Goal: Use online tool/utility: Utilize a website feature to perform a specific function

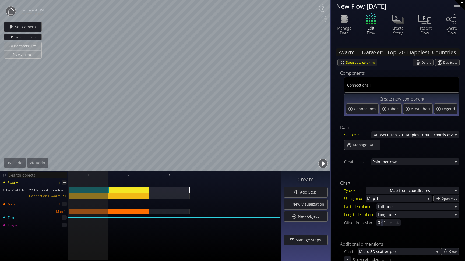
click at [11, 10] on circle at bounding box center [11, 11] width 10 height 10
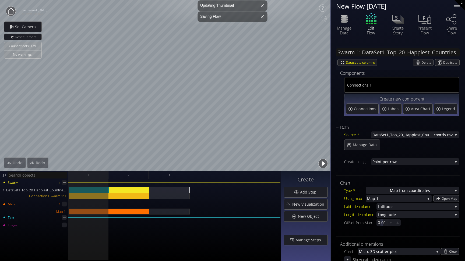
click at [10, 13] on circle at bounding box center [11, 11] width 10 height 10
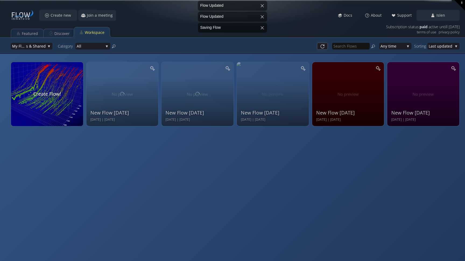
click at [182, 155] on div "New Flow [DATE] Sep 16 2025 | [DATE] View Edit Rename Share Start meeting Edit …" at bounding box center [232, 130] width 465 height 261
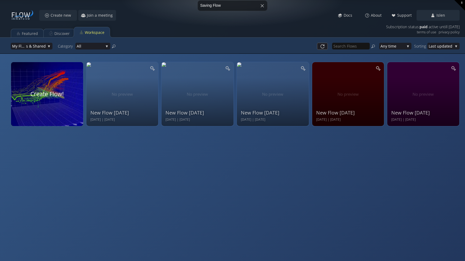
click at [52, 94] on div at bounding box center [47, 94] width 76 height 68
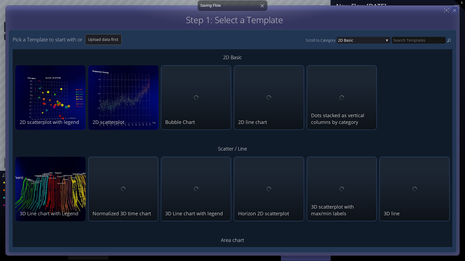
click at [455, 10] on icon at bounding box center [454, 10] width 5 height 5
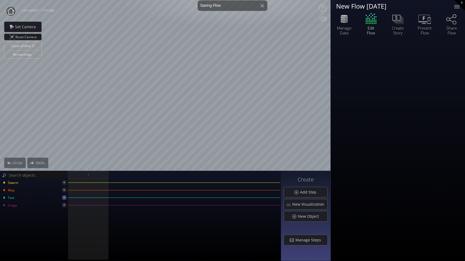
click at [64, 199] on icon at bounding box center [64, 197] width 3 height 3
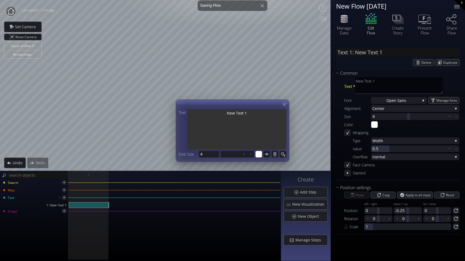
click at [237, 117] on textarea "New Text 1" at bounding box center [236, 129] width 99 height 41
type textarea "T"
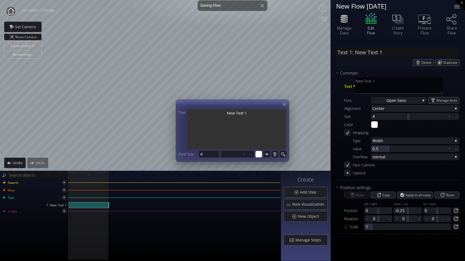
type input "Text 1: T"
type textarea "T"
type textarea "Ti"
type input "Text 1: Ti"
type textarea "Ti"
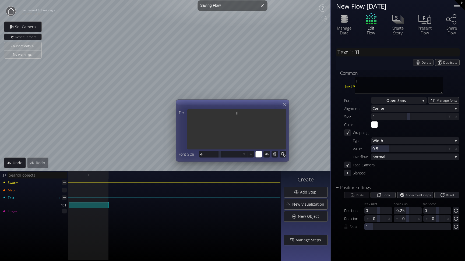
type textarea "Tit"
type input "Text 1: Tit"
type textarea "Tit"
type textarea "Titl"
type input "Text 1: Titl"
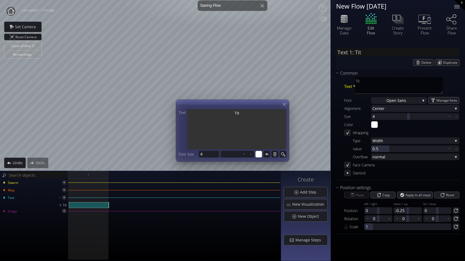
type textarea "Titl"
type textarea "Title"
type input "Text 1: Title"
type textarea "Title"
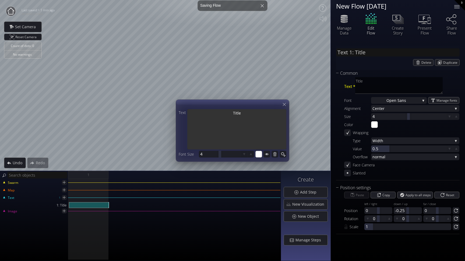
type textarea "Title"
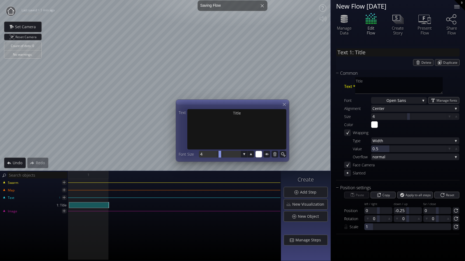
click at [212, 155] on div at bounding box center [220, 154] width 42 height 7
click at [228, 155] on input "4" at bounding box center [227, 154] width 55 height 7
click at [227, 155] on input "4" at bounding box center [227, 154] width 55 height 7
type input "15"
click at [22, 38] on span "Reset Camera" at bounding box center [26, 37] width 23 height 6
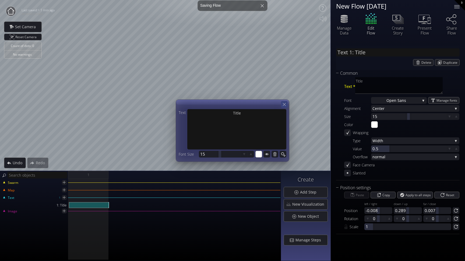
click at [286, 106] on div at bounding box center [284, 104] width 7 height 7
click at [268, 155] on icon at bounding box center [266, 154] width 5 height 5
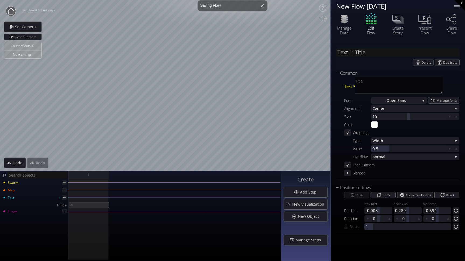
click at [105, 205] on div "1: Title" at bounding box center [89, 205] width 40 height 6
click at [71, 205] on img at bounding box center [71, 204] width 4 height 5
click at [87, 205] on div "1: Title" at bounding box center [89, 205] width 40 height 6
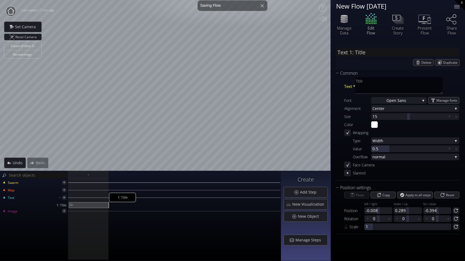
click at [89, 203] on div "1: Title" at bounding box center [89, 205] width 40 height 6
click at [87, 204] on div "1: Title" at bounding box center [89, 205] width 40 height 6
click at [70, 204] on img at bounding box center [71, 204] width 4 height 5
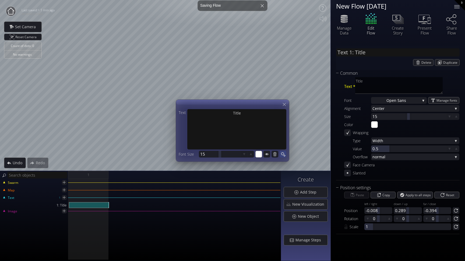
click at [284, 155] on icon at bounding box center [282, 154] width 5 height 5
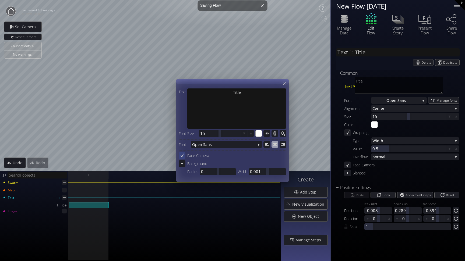
click at [182, 156] on icon at bounding box center [181, 155] width 5 height 5
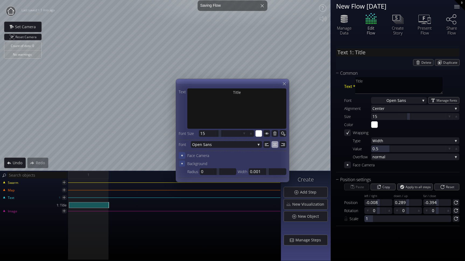
click at [183, 166] on icon at bounding box center [182, 163] width 5 height 5
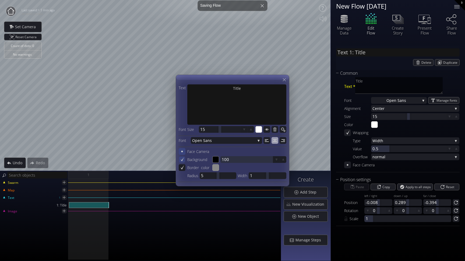
click at [183, 161] on icon at bounding box center [182, 159] width 5 height 5
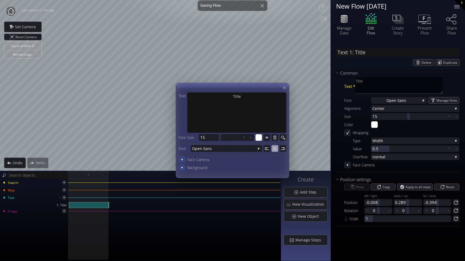
click at [181, 158] on icon at bounding box center [181, 159] width 5 height 5
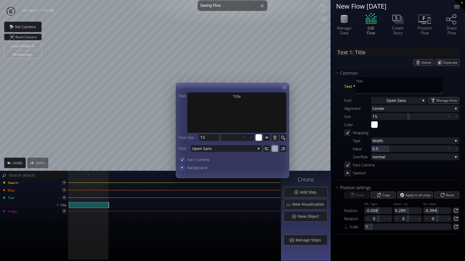
click at [181, 158] on icon at bounding box center [182, 159] width 5 height 5
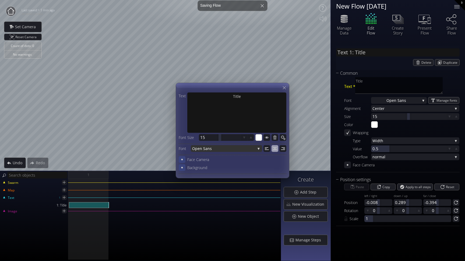
click at [259, 150] on div "Open San s" at bounding box center [226, 148] width 71 height 7
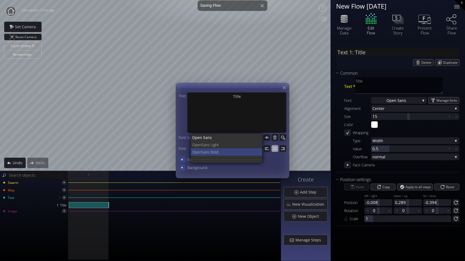
click at [229, 152] on span "Sans Bold" at bounding box center [229, 151] width 56 height 7
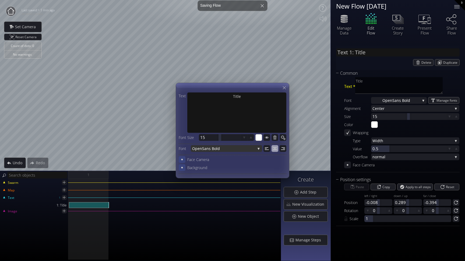
click at [256, 149] on div "Open Sans Bold" at bounding box center [226, 148] width 71 height 7
click at [278, 162] on div "Face Camera" at bounding box center [233, 159] width 108 height 7
click at [426, 63] on span "Delete" at bounding box center [427, 62] width 12 height 6
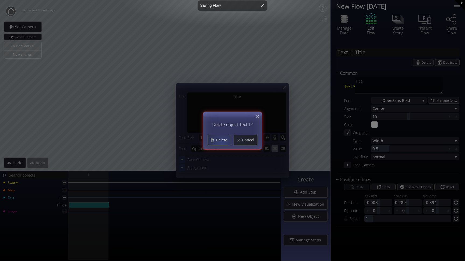
click at [219, 143] on div "Delete" at bounding box center [218, 140] width 23 height 10
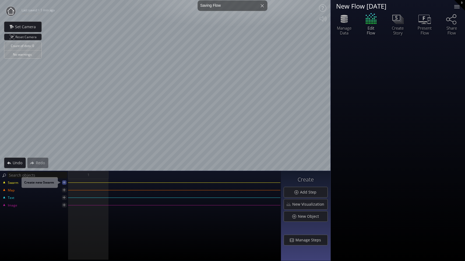
click at [64, 183] on icon at bounding box center [64, 182] width 3 height 3
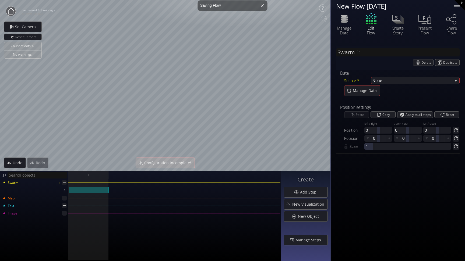
click at [113, 191] on div "1:" at bounding box center [141, 191] width 280 height 8
click at [101, 190] on div "1:" at bounding box center [89, 190] width 40 height 6
click at [73, 193] on div at bounding box center [89, 191] width 40 height 8
click at [76, 192] on div "1:" at bounding box center [89, 190] width 40 height 6
click at [72, 190] on img at bounding box center [71, 189] width 4 height 5
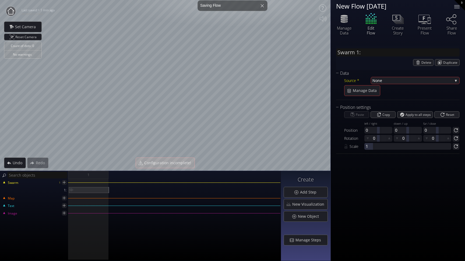
click at [94, 190] on div "1:" at bounding box center [89, 190] width 40 height 6
click at [108, 190] on div "1:" at bounding box center [89, 190] width 40 height 6
click at [402, 78] on span "None" at bounding box center [412, 80] width 80 height 7
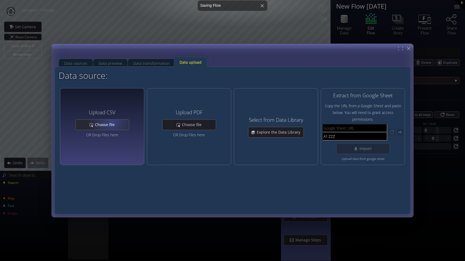
click at [111, 124] on span "Choose file" at bounding box center [106, 124] width 23 height 5
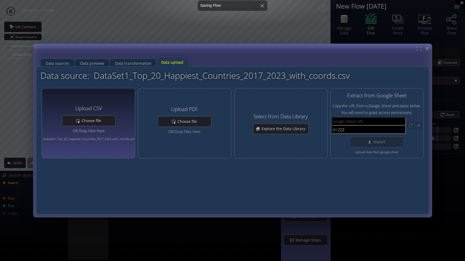
type input "Swarm 1: DataSet1_Top_20_Happiest_Countries_2017_2023_with_coords.csv"
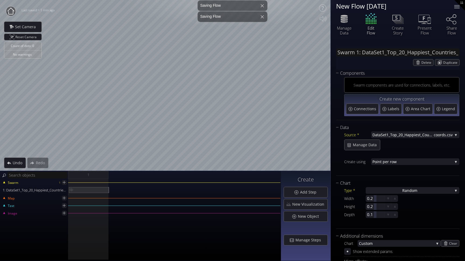
click at [87, 191] on div "1: DataSet1_Top_20_Happiest_Countries_2017_2023_with_coords.csv" at bounding box center [89, 190] width 40 height 6
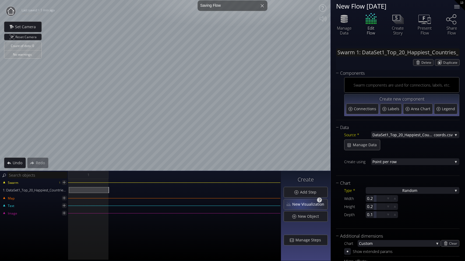
click at [301, 204] on span "New Visualization" at bounding box center [309, 204] width 35 height 5
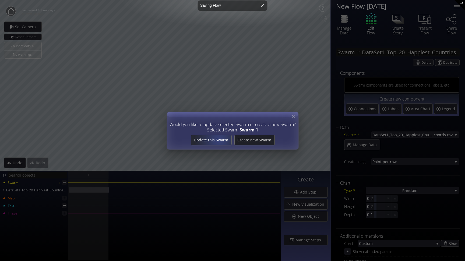
click at [219, 140] on span "Update this Swarm" at bounding box center [211, 139] width 40 height 5
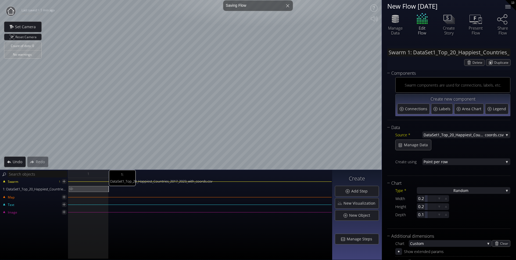
click at [100, 188] on div "1: DataSet1_Top_20_Happiest_Countries_2017_2023_with_coords.csv" at bounding box center [89, 189] width 40 height 6
click at [103, 188] on div "1: DataSet1_Top_20_Happiest_Countries_2017_2023_with_coords.csv" at bounding box center [89, 189] width 40 height 6
click at [127, 254] on div "Swarm 1 1: DataSet1_Top_20_Happiest_Countries_2017_2023_with_coords.csv Map Tex…" at bounding box center [166, 219] width 332 height 82
click at [10, 11] on circle at bounding box center [11, 11] width 10 height 10
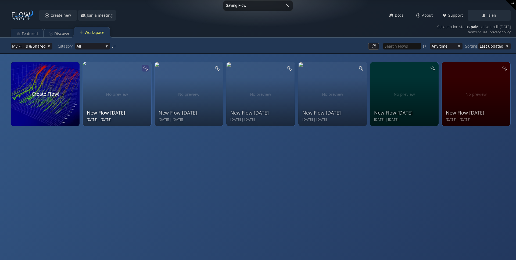
click at [147, 69] on icon at bounding box center [145, 68] width 5 height 5
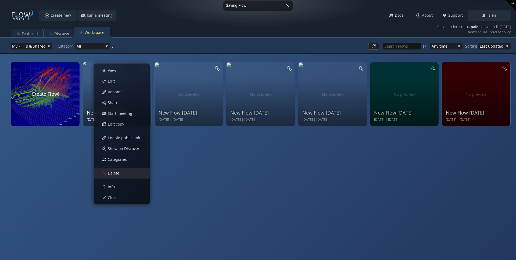
click at [119, 173] on span "Delete" at bounding box center [115, 172] width 15 height 5
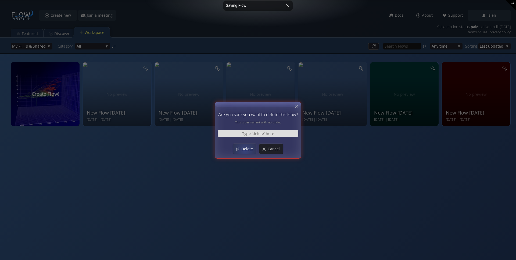
click at [244, 148] on span "Delete" at bounding box center [248, 148] width 15 height 5
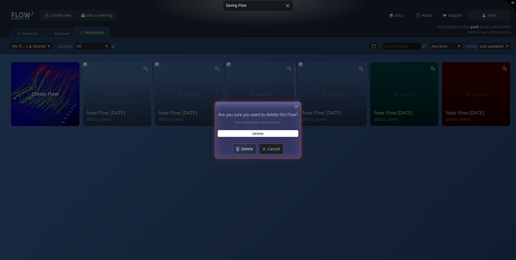
type input "delete"
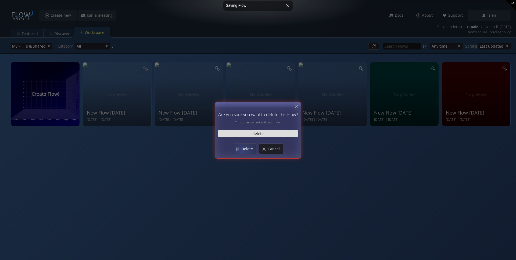
click at [243, 152] on div "Delete" at bounding box center [244, 149] width 23 height 10
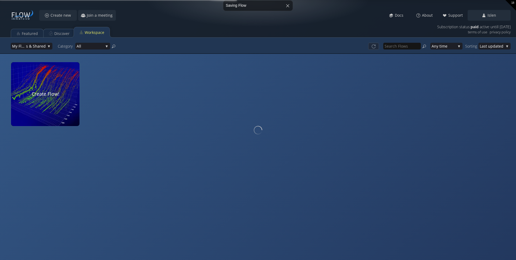
click at [77, 177] on div at bounding box center [258, 130] width 516 height 260
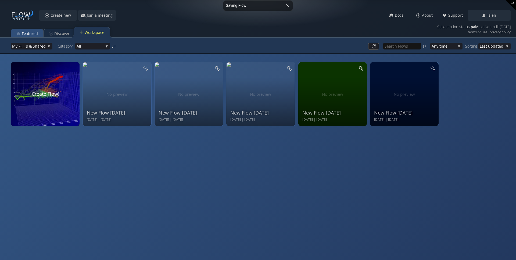
click at [35, 34] on div "Featured" at bounding box center [30, 34] width 16 height 10
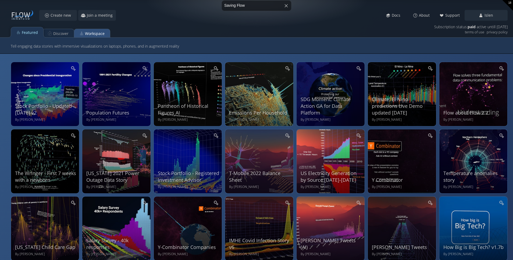
click at [95, 31] on div "Workspace" at bounding box center [95, 34] width 20 height 10
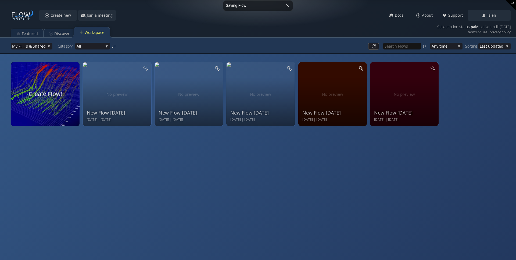
click at [47, 88] on video at bounding box center [45, 94] width 73 height 68
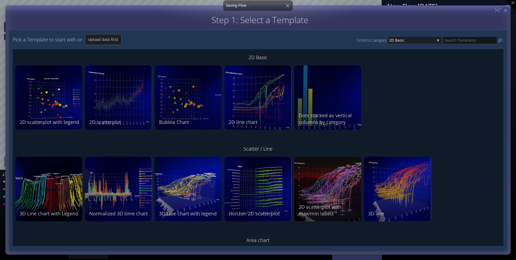
click at [464, 10] on div at bounding box center [506, 10] width 7 height 7
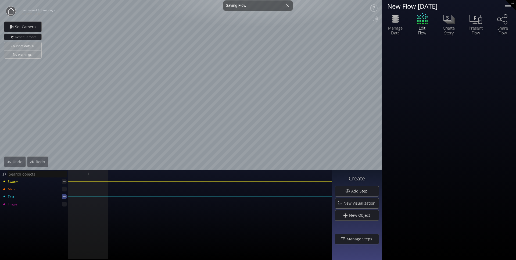
click at [63, 196] on icon at bounding box center [64, 196] width 5 height 5
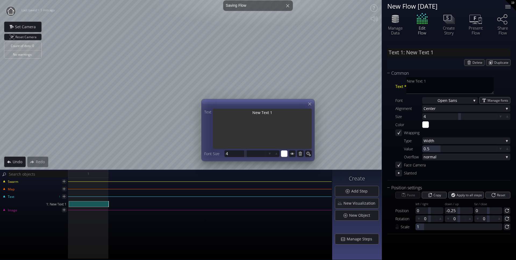
click at [257, 123] on textarea "New Text 1" at bounding box center [262, 129] width 99 height 41
type textarea "T"
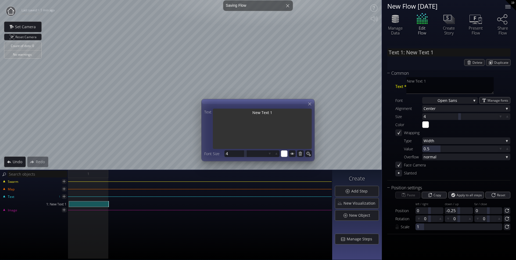
type input "Text 1: T"
type textarea "T"
type textarea "Ti"
type input "Text 1: Ti"
type textarea "Ti"
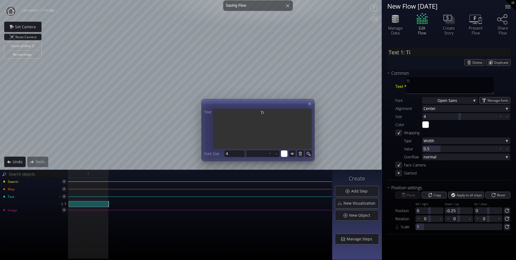
type textarea "Tit"
type input "Text 1: Tit"
type textarea "Tit"
type textarea "Titl"
type input "Text 1: Titl"
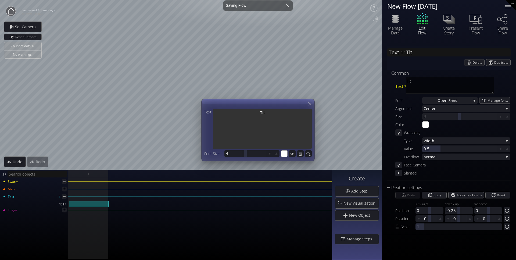
type textarea "Titl"
type textarea "Title"
type input "Text 1: Title"
type textarea "Title"
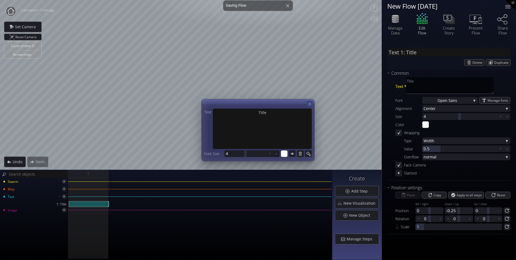
click at [311, 103] on icon at bounding box center [310, 103] width 5 height 5
click at [253, 155] on div at bounding box center [246, 153] width 42 height 7
click at [253, 155] on input "4" at bounding box center [253, 153] width 55 height 7
type input "20"
click at [309, 154] on icon at bounding box center [308, 153] width 3 height 3
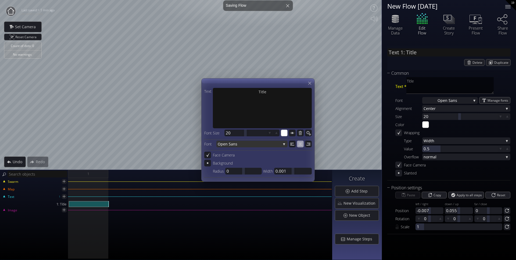
click at [245, 146] on span "s" at bounding box center [258, 144] width 45 height 7
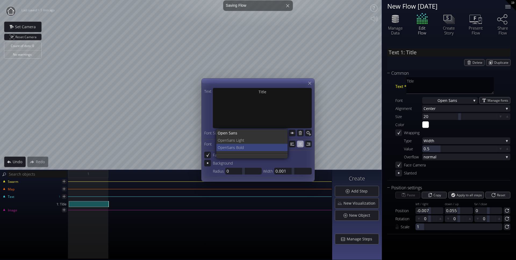
click at [238, 148] on span "Sans Bold" at bounding box center [255, 147] width 56 height 7
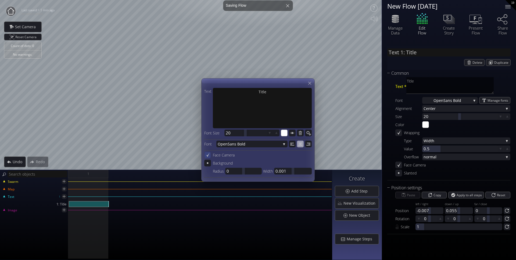
click at [208, 156] on icon at bounding box center [207, 155] width 3 height 4
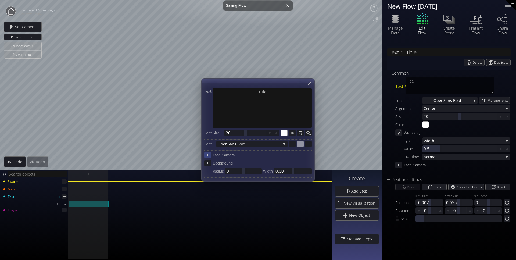
click at [179, 172] on div "Count of dots: 0 No warnings Close Calibrate to floor or table Close Tap anywhe…" at bounding box center [258, 130] width 516 height 260
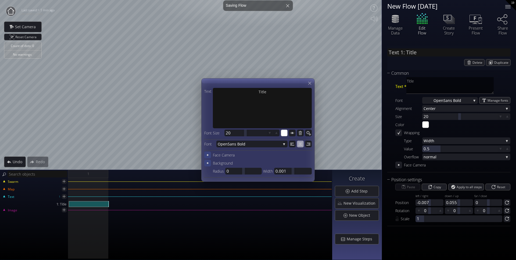
click at [208, 163] on icon at bounding box center [208, 163] width 2 height 2
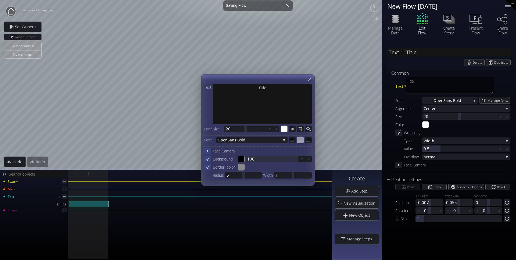
click at [207, 168] on icon at bounding box center [207, 167] width 5 height 5
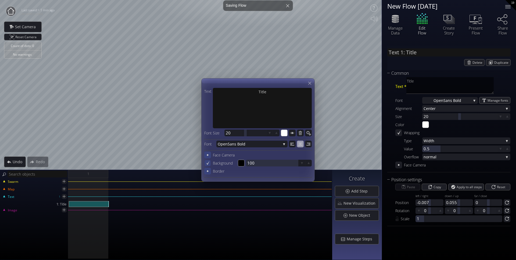
click at [207, 163] on icon at bounding box center [207, 163] width 5 height 5
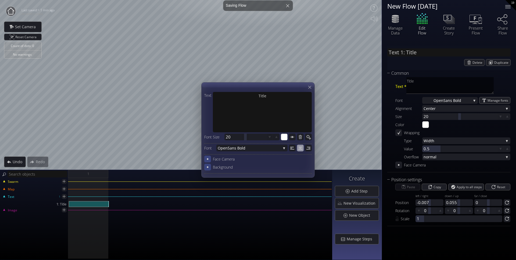
click at [310, 90] on div "Text Title Font Size 20 20 #ffffff Font Open Sans Bold Open San s Open Sans Lig…" at bounding box center [257, 129] width 113 height 95
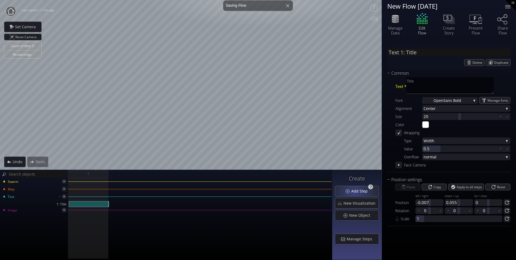
click at [355, 192] on span "Add Step" at bounding box center [361, 190] width 20 height 5
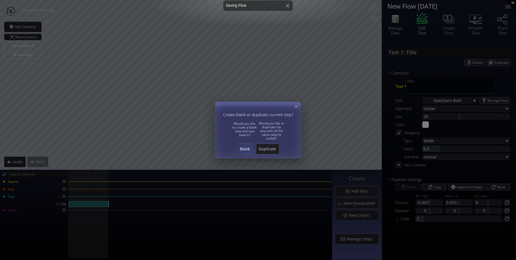
click at [247, 151] on span "Blank" at bounding box center [245, 148] width 16 height 5
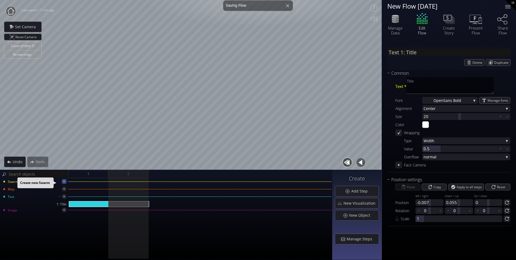
click at [65, 182] on icon at bounding box center [64, 181] width 3 height 3
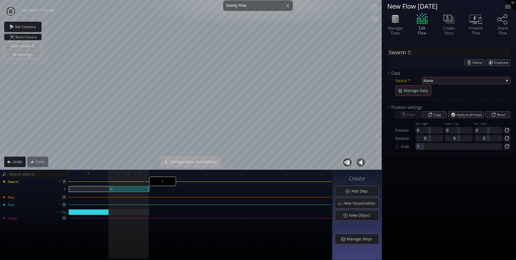
click at [129, 188] on div "1:" at bounding box center [129, 189] width 40 height 6
click at [447, 82] on span "None" at bounding box center [464, 80] width 80 height 7
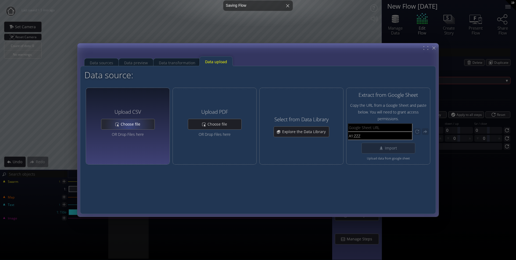
click at [128, 127] on div "Choose file" at bounding box center [127, 124] width 53 height 10
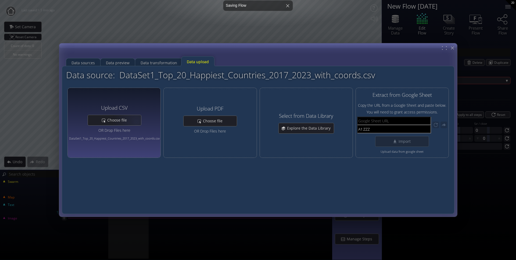
type input "Swarm 1: DataSet1_Top_20_Happiest_Countries_2017_2023_with_coords.csv"
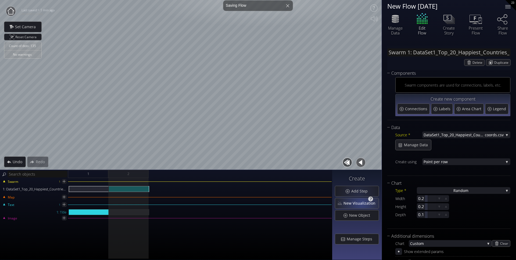
click at [362, 205] on span "New Visualization" at bounding box center [360, 203] width 35 height 5
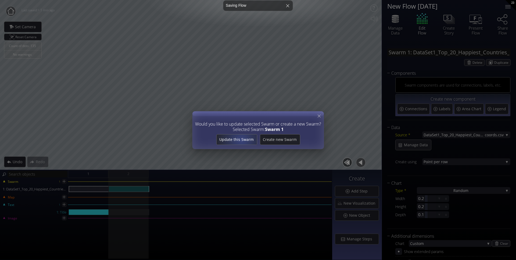
click at [242, 140] on span "Update this Swarm" at bounding box center [236, 139] width 40 height 5
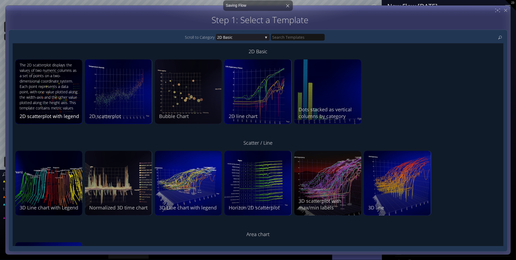
click at [53, 88] on div "The 2D scatterplot displays the values of two numeric columns as a set of point…" at bounding box center [50, 86] width 60 height 49
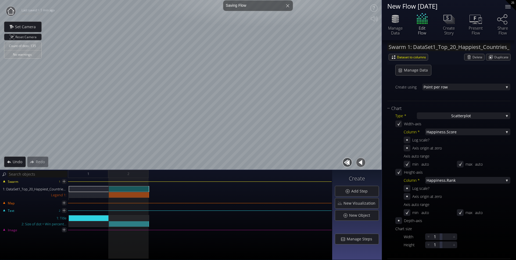
scroll to position [71, 0]
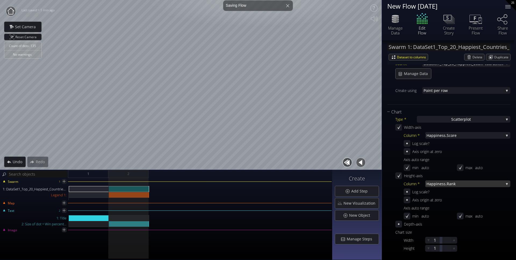
click at [464, 186] on span "iness.Rank" at bounding box center [469, 183] width 67 height 7
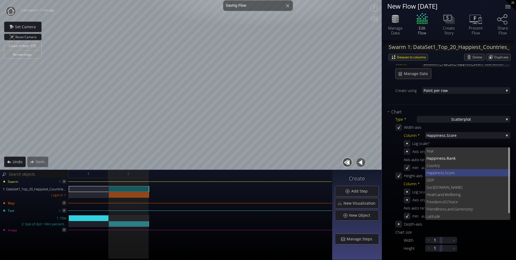
click at [452, 174] on span "ness.Score" at bounding box center [471, 172] width 70 height 7
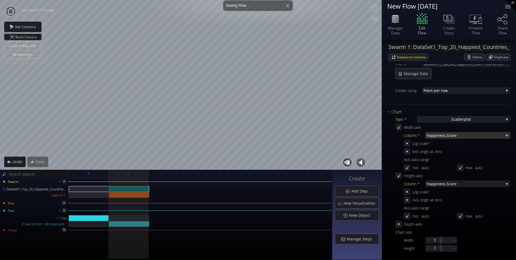
click at [464, 134] on span "ness.Score" at bounding box center [470, 135] width 66 height 7
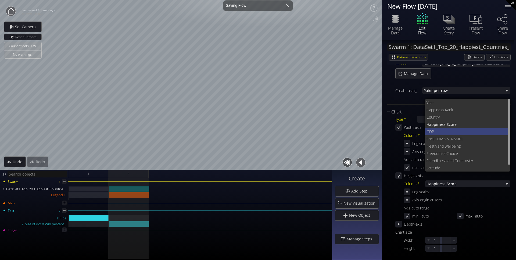
click at [457, 129] on span "GDP" at bounding box center [467, 131] width 80 height 7
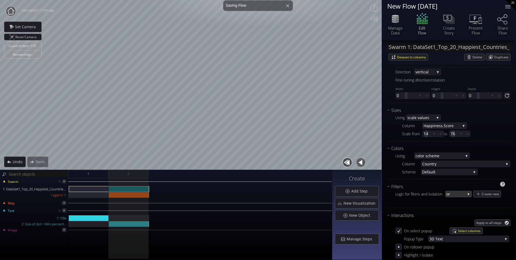
scroll to position [368, 0]
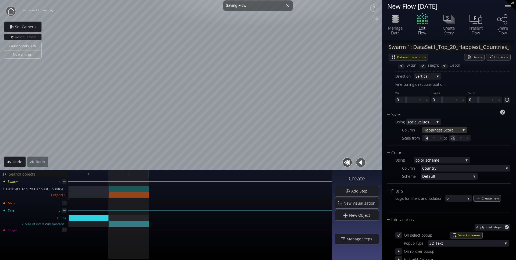
click at [439, 130] on span "ness.Score" at bounding box center [448, 130] width 26 height 7
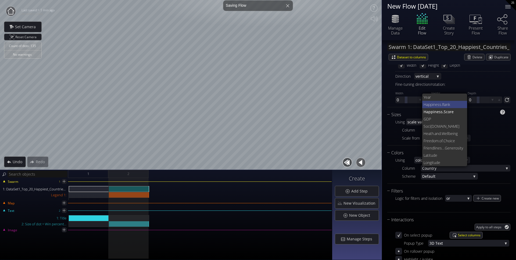
click at [436, 103] on span "iness.Rank" at bounding box center [448, 104] width 31 height 7
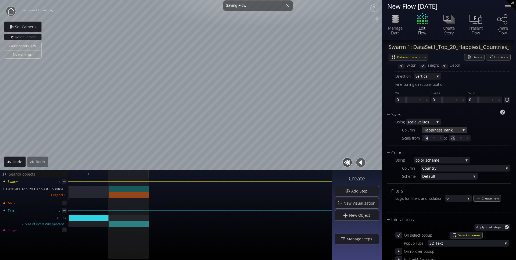
click at [446, 130] on span "iness.Rank" at bounding box center [446, 130] width 27 height 7
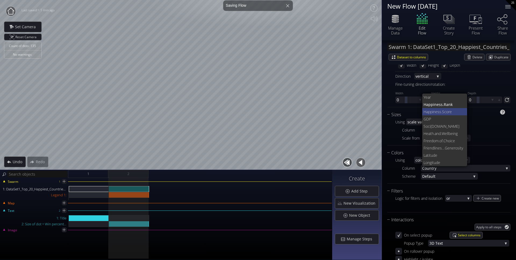
click at [440, 112] on span "ness.Score" at bounding box center [448, 111] width 30 height 7
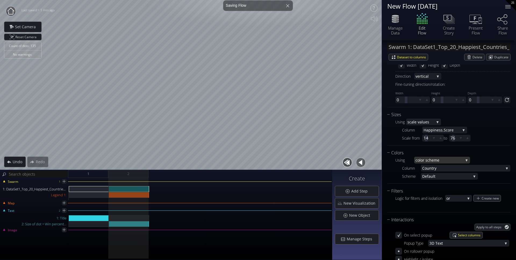
click at [442, 160] on span "lor scheme" at bounding box center [442, 160] width 44 height 7
click at [464, 146] on div "Chart Type * S catterplot S catterplot Categoriz ed columns Map from c oordinat…" at bounding box center [448, 47] width 123 height 471
click at [455, 166] on span "try" at bounding box center [468, 168] width 72 height 7
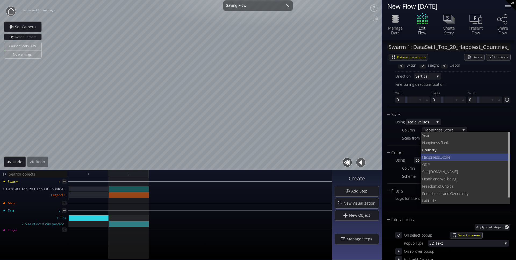
click at [441, 158] on span "ness.Score" at bounding box center [469, 157] width 74 height 7
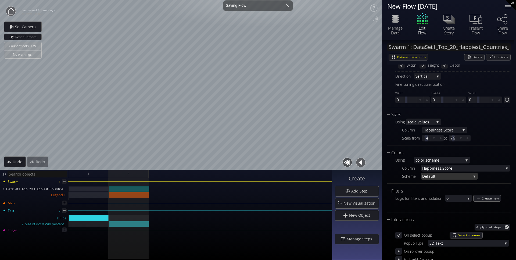
click at [440, 176] on span "ult" at bounding box center [451, 176] width 41 height 7
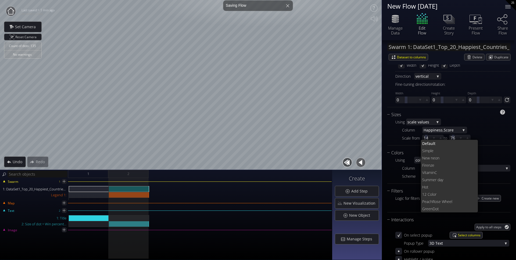
click at [464, 140] on div "Scale from 14 to 76" at bounding box center [456, 138] width 108 height 7
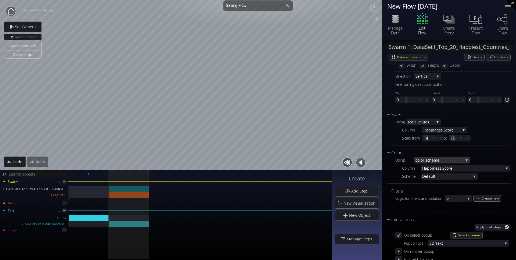
click at [439, 158] on span "lor scheme" at bounding box center [442, 160] width 44 height 7
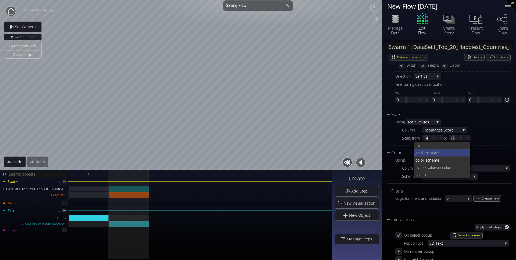
click at [435, 152] on span "ient scale" at bounding box center [444, 152] width 43 height 7
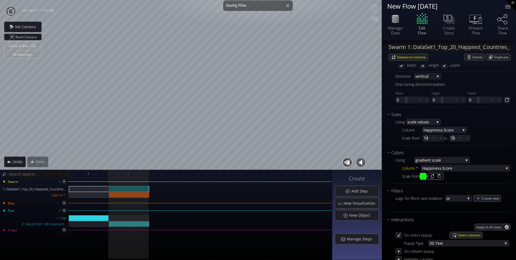
click at [426, 179] on input "#00ff00" at bounding box center [423, 176] width 7 height 7
type input "#e32400"
click at [458, 175] on div "Scale from #e32400 to #9e75d7" at bounding box center [456, 176] width 108 height 7
click at [438, 176] on input "#9e75d7" at bounding box center [436, 176] width 7 height 7
type input "#00f900"
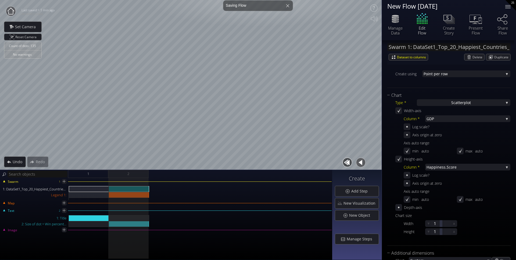
scroll to position [72, 0]
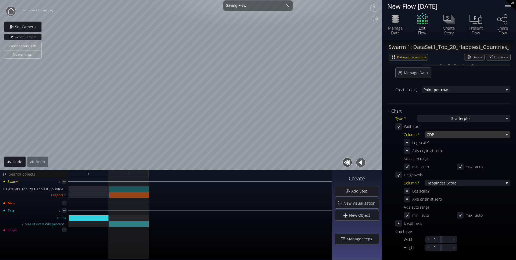
click at [438, 134] on span "GDP" at bounding box center [465, 134] width 77 height 7
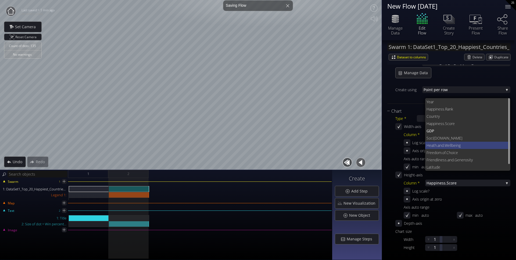
click at [444, 147] on span ".Wellbeing" at bounding box center [475, 145] width 63 height 7
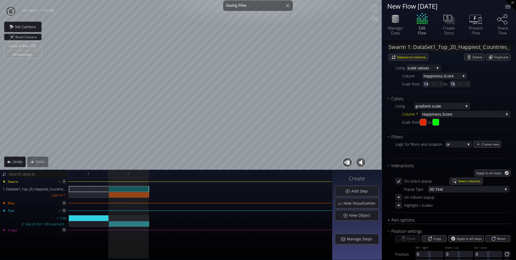
scroll to position [421, 0]
click at [398, 137] on div "Filters" at bounding box center [445, 138] width 117 height 7
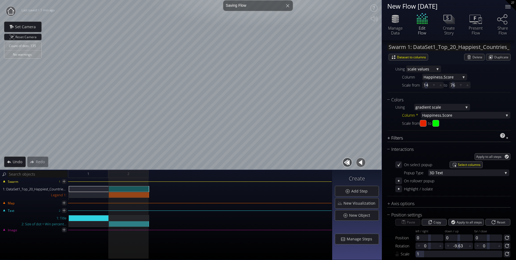
click at [398, 137] on div "Filters" at bounding box center [445, 138] width 117 height 7
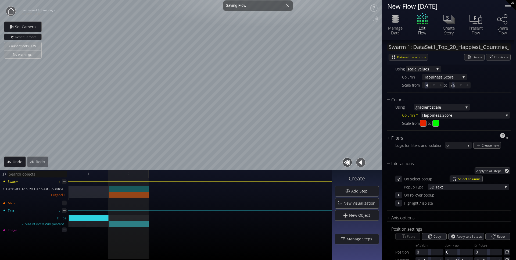
click at [398, 137] on div "Filters" at bounding box center [445, 138] width 117 height 7
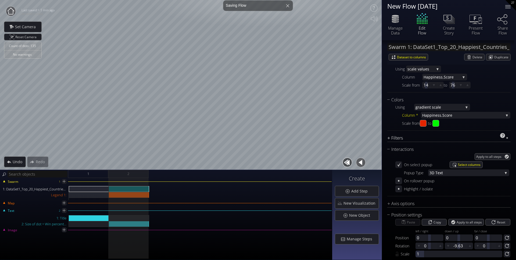
click at [398, 137] on div "Filters" at bounding box center [445, 138] width 117 height 7
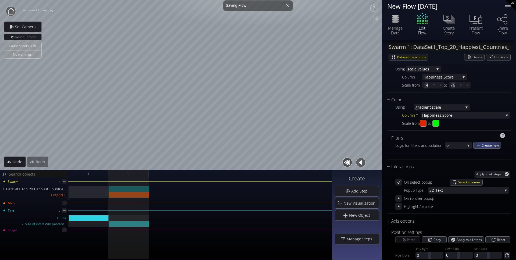
click at [464, 145] on span "Create new" at bounding box center [491, 145] width 19 height 6
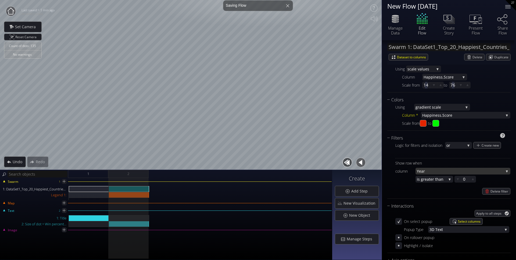
click at [458, 173] on span "Year" at bounding box center [460, 171] width 87 height 7
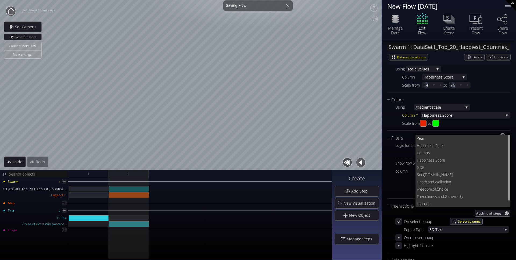
click at [407, 154] on div at bounding box center [453, 153] width 115 height 7
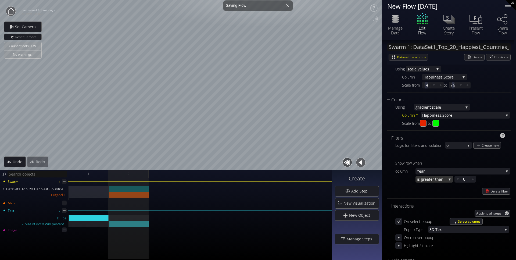
click at [443, 181] on span "eater than" at bounding box center [436, 179] width 22 height 7
click at [435, 186] on span "s equal to" at bounding box center [433, 186] width 31 height 7
click at [464, 178] on div at bounding box center [465, 179] width 8 height 7
type input "2023"
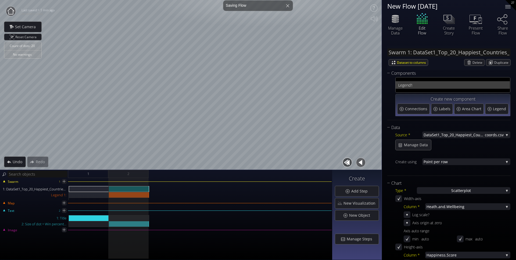
scroll to position [0, 0]
click at [415, 84] on span "1" at bounding box center [459, 85] width 97 height 7
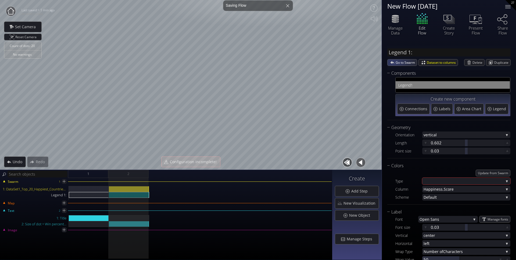
click at [396, 62] on span "Go to Swarm" at bounding box center [406, 62] width 21 height 6
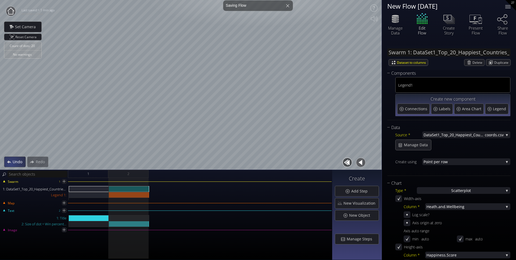
click at [10, 163] on div "Undo" at bounding box center [14, 162] width 21 height 10
click at [432, 79] on div "Legend 1" at bounding box center [453, 84] width 114 height 15
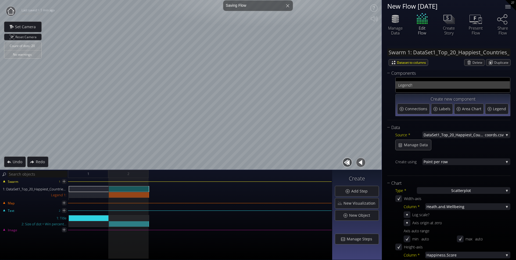
click at [423, 83] on span "1" at bounding box center [459, 85] width 97 height 7
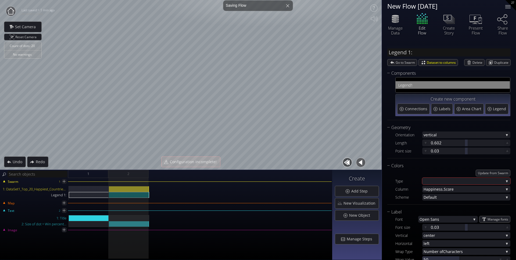
click at [429, 84] on span "1" at bounding box center [459, 85] width 97 height 7
click at [464, 111] on span "Legend" at bounding box center [500, 108] width 15 height 5
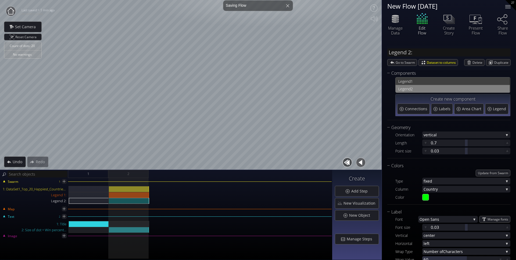
click at [421, 83] on span "1" at bounding box center [459, 81] width 97 height 7
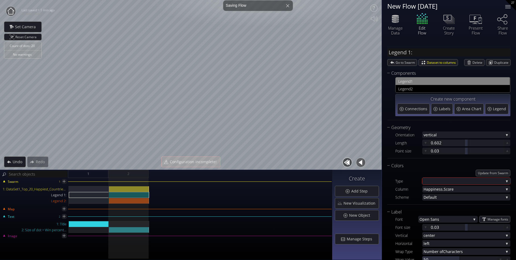
click at [456, 81] on span "1" at bounding box center [459, 81] width 97 height 7
click at [464, 63] on span "Delete" at bounding box center [479, 62] width 12 height 6
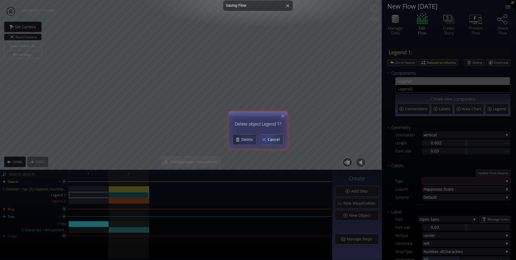
click at [273, 138] on span "Cancel" at bounding box center [276, 139] width 16 height 5
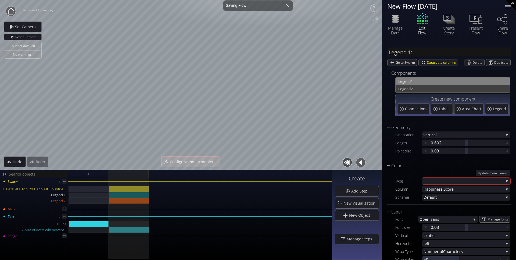
click at [452, 88] on span "2" at bounding box center [459, 89] width 97 height 7
type input "Legend 2:"
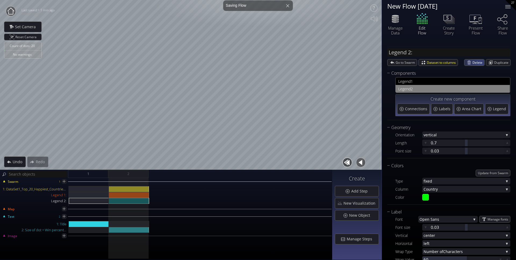
click at [464, 63] on span "Delete" at bounding box center [479, 62] width 12 height 6
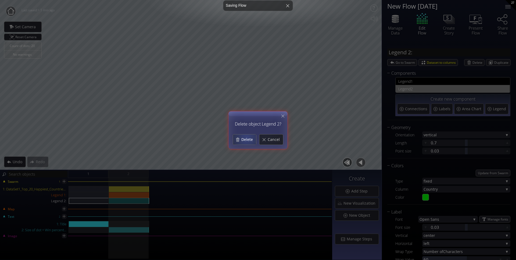
click at [246, 138] on span "Delete" at bounding box center [248, 139] width 15 height 5
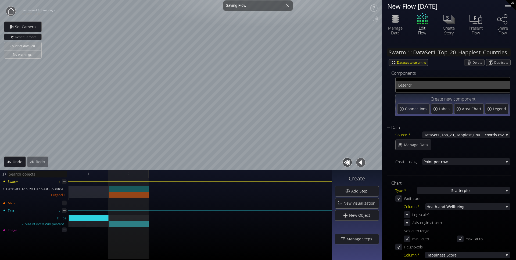
click at [410, 86] on span "Legend" at bounding box center [405, 85] width 12 height 7
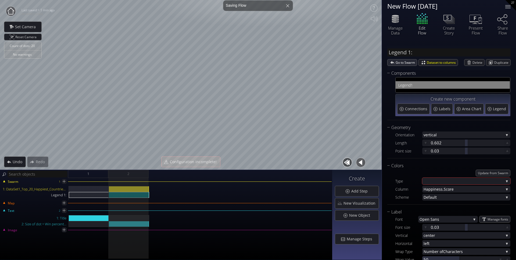
click at [405, 63] on span "Go to Swarm" at bounding box center [406, 62] width 21 height 6
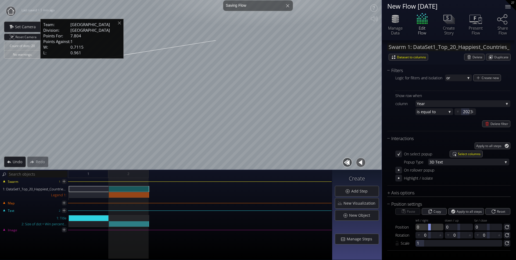
scroll to position [489, 0]
click at [454, 160] on span "ext" at bounding box center [470, 162] width 65 height 7
click at [454, 160] on span "ext" at bounding box center [472, 162] width 68 height 7
click at [464, 154] on span "Select columns" at bounding box center [470, 154] width 24 height 6
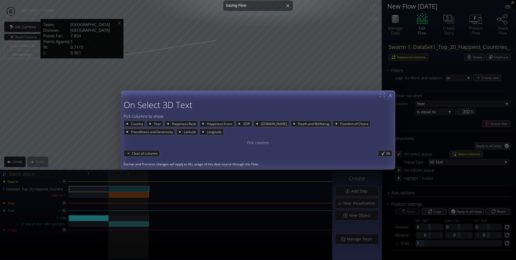
click at [393, 96] on icon at bounding box center [390, 95] width 5 height 5
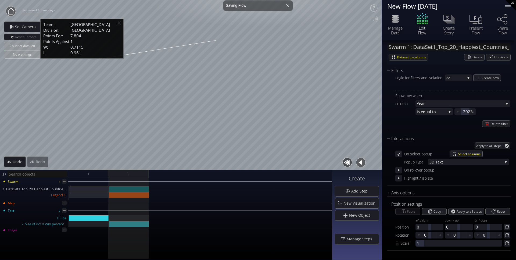
click at [409, 170] on div "On rollover popup" at bounding box center [420, 170] width 32 height 7
click at [399, 170] on icon at bounding box center [398, 169] width 1 height 1
click at [401, 170] on icon at bounding box center [398, 170] width 5 height 5
click at [460, 155] on span "Select columns" at bounding box center [470, 154] width 24 height 6
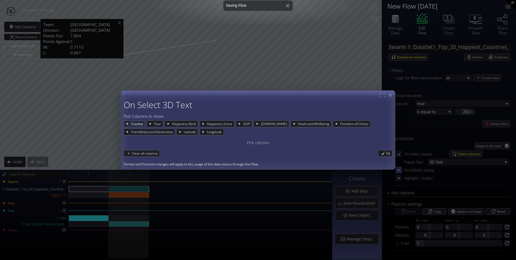
click at [136, 122] on span "Country" at bounding box center [138, 124] width 14 height 6
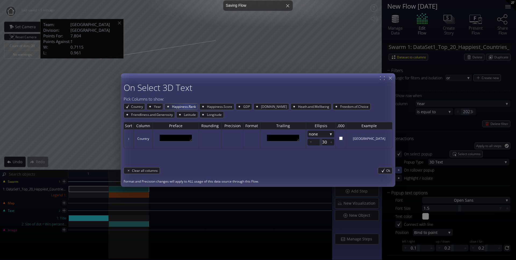
click at [187, 108] on span "Happiness.Rank" at bounding box center [185, 107] width 26 height 6
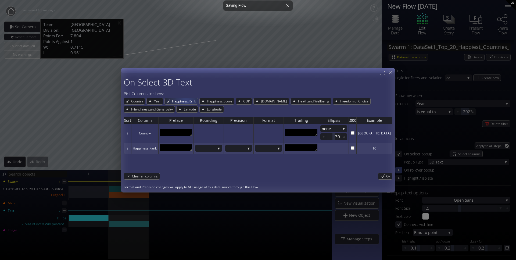
click at [186, 101] on span "Happiness.Rank" at bounding box center [185, 101] width 26 height 6
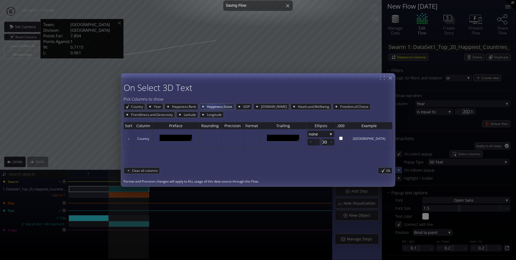
click at [214, 106] on span "Happiness.Score" at bounding box center [221, 107] width 28 height 6
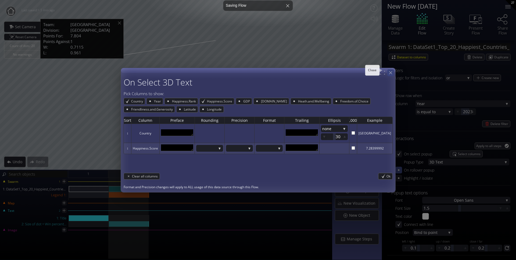
click at [392, 73] on icon at bounding box center [390, 72] width 5 height 5
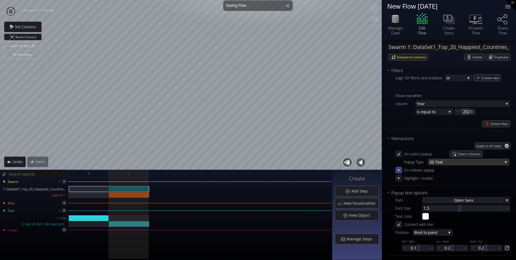
click at [457, 161] on span "ext" at bounding box center [470, 162] width 65 height 7
click at [434, 138] on div "Interactions" at bounding box center [445, 138] width 117 height 7
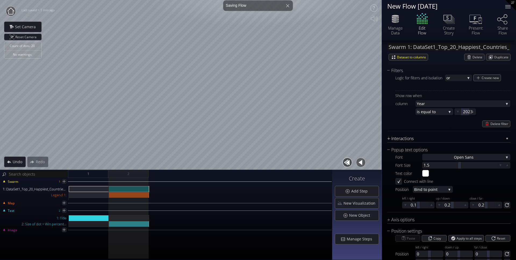
click at [417, 139] on div "Interactions" at bounding box center [445, 138] width 117 height 7
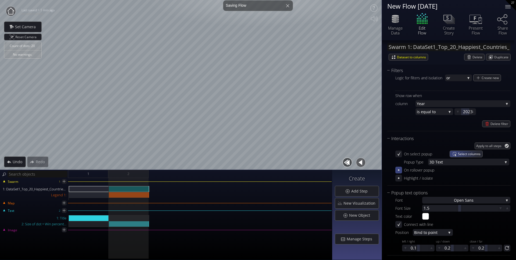
click at [461, 153] on span "Select columns" at bounding box center [470, 154] width 24 height 6
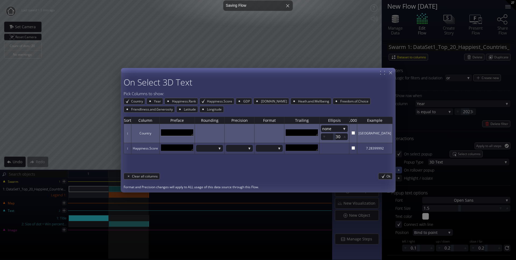
click at [180, 134] on textarea at bounding box center [177, 132] width 32 height 7
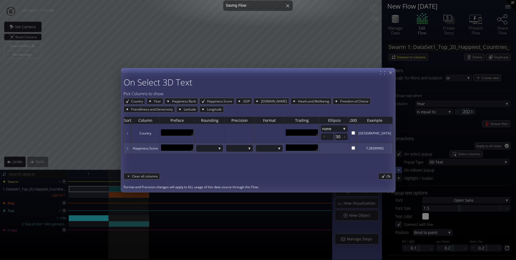
click at [449, 174] on div "On Select 3D Text Pick Columns to show: Country Year Happiness.Rank Happiness.S…" at bounding box center [258, 130] width 516 height 260
click at [450, 162] on div "On Select 3D Text Pick Columns to show: Country Year Happiness.Rank Happiness.S…" at bounding box center [258, 130] width 516 height 260
click at [383, 176] on div "Ok" at bounding box center [386, 176] width 14 height 6
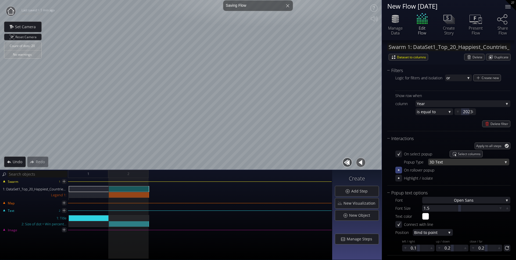
click at [464, 162] on span "ext" at bounding box center [470, 162] width 65 height 7
click at [455, 181] on div "Highlight / isolate" at bounding box center [453, 178] width 115 height 7
click at [464, 153] on span "Select columns" at bounding box center [470, 154] width 24 height 6
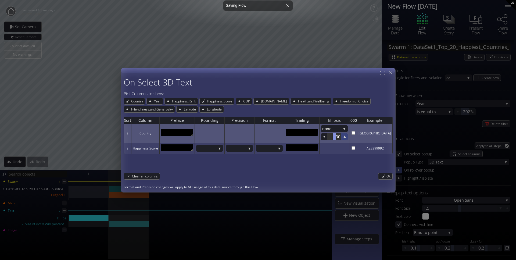
click at [346, 137] on icon at bounding box center [345, 137] width 2 height 2
click at [283, 124] on td at bounding box center [269, 133] width 30 height 19
click at [254, 131] on td at bounding box center [240, 133] width 30 height 19
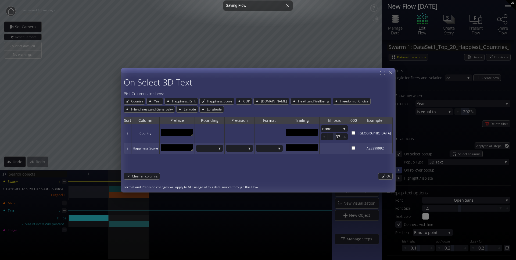
click at [278, 121] on th "Format" at bounding box center [269, 120] width 30 height 7
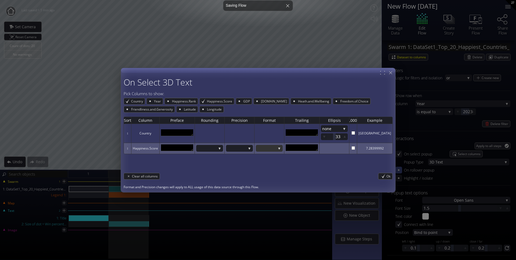
click at [276, 149] on div at bounding box center [266, 148] width 19 height 7
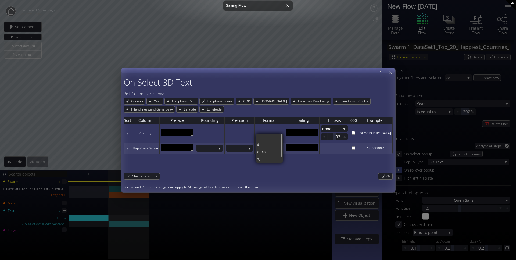
click at [302, 164] on div "Sort Column Preface Rounding Precision Format Trailing Ellipsis ,000 Example ↕ …" at bounding box center [258, 142] width 269 height 58
click at [389, 73] on icon at bounding box center [390, 72] width 5 height 5
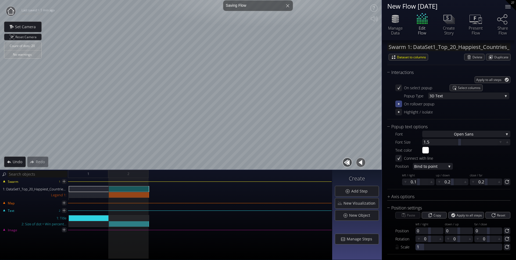
scroll to position [556, 0]
drag, startPoint x: 458, startPoint y: 141, endPoint x: 477, endPoint y: 143, distance: 19.1
click at [464, 143] on div at bounding box center [476, 140] width 3 height 7
drag, startPoint x: 458, startPoint y: 140, endPoint x: 447, endPoint y: 141, distance: 11.6
click at [448, 141] on div at bounding box center [449, 140] width 3 height 7
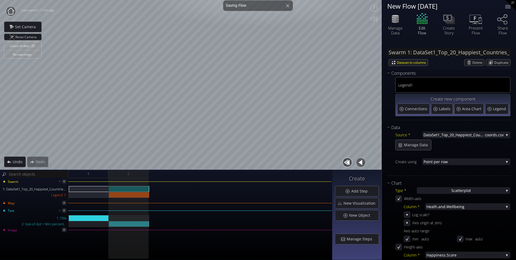
scroll to position [0, 0]
click at [414, 84] on span "1" at bounding box center [459, 85] width 97 height 7
type input "Legend 1:"
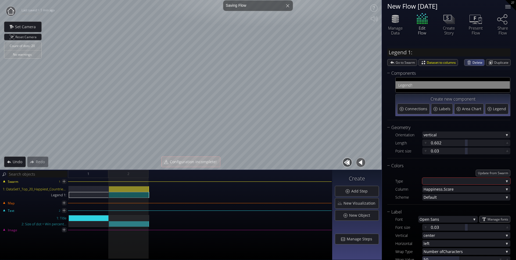
click at [464, 63] on span "Delete" at bounding box center [479, 62] width 12 height 6
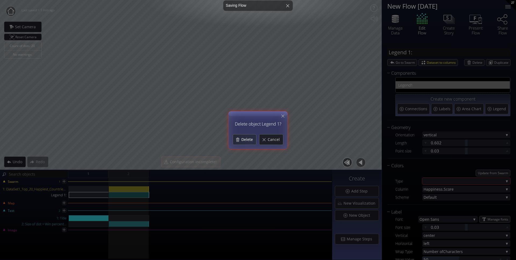
click at [243, 141] on span "Delete" at bounding box center [248, 139] width 15 height 5
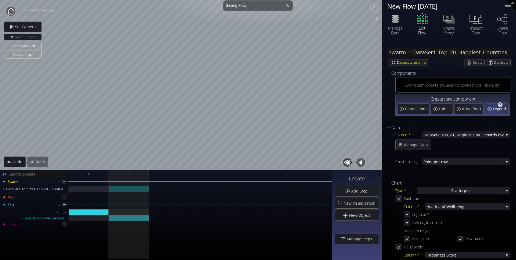
click at [464, 109] on span "Legend" at bounding box center [500, 108] width 15 height 5
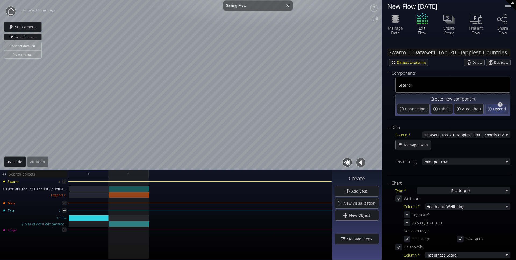
type input "Legend 1:"
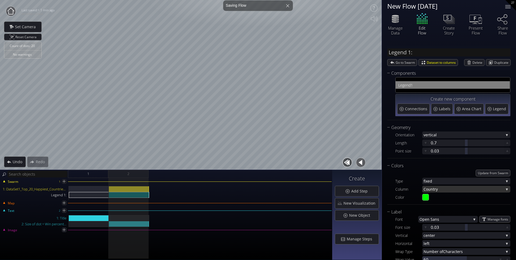
click at [456, 191] on span "try" at bounding box center [468, 189] width 71 height 7
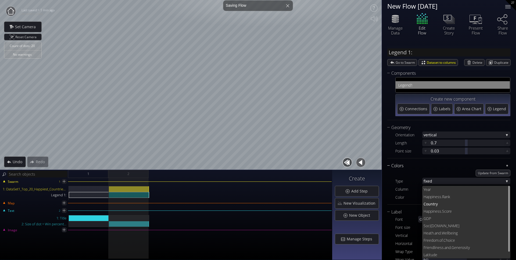
click at [423, 164] on div "Colors" at bounding box center [445, 165] width 117 height 7
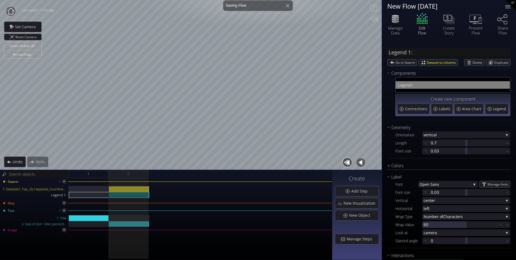
click at [455, 86] on span "1" at bounding box center [459, 85] width 97 height 7
click at [464, 62] on span "Delete" at bounding box center [479, 62] width 12 height 6
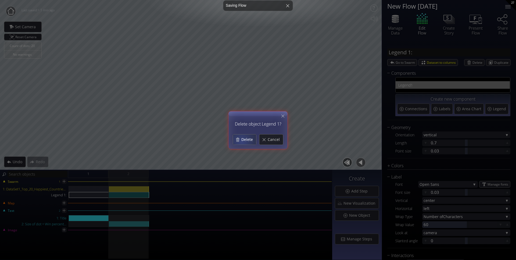
click at [242, 138] on span "Delete" at bounding box center [248, 139] width 15 height 5
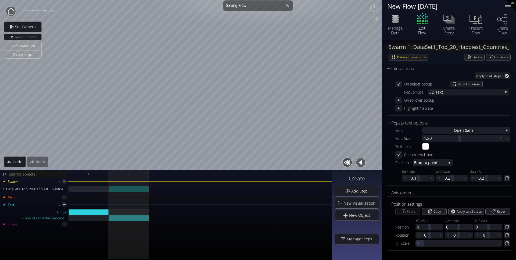
scroll to position [559, 0]
click at [389, 69] on div "Interactions" at bounding box center [445, 71] width 117 height 7
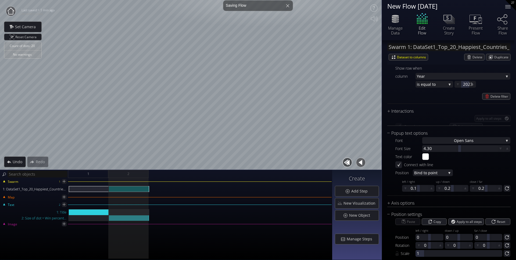
scroll to position [516, 0]
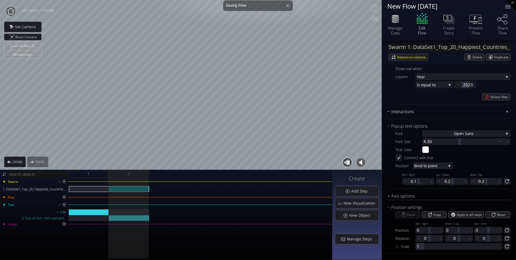
click at [389, 111] on div "Interactions" at bounding box center [445, 111] width 117 height 7
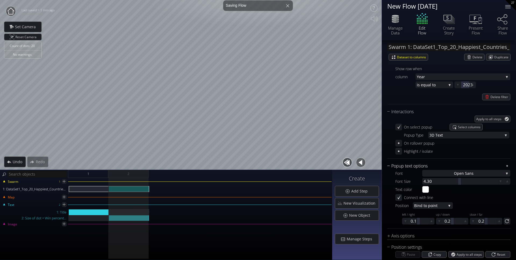
click at [390, 165] on div "Popup text options" at bounding box center [445, 166] width 117 height 7
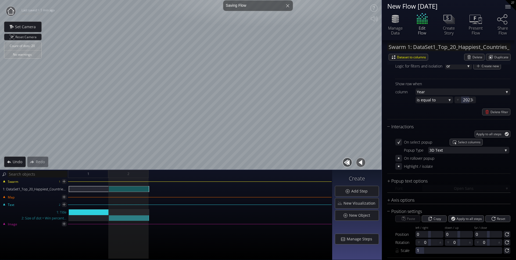
scroll to position [500, 0]
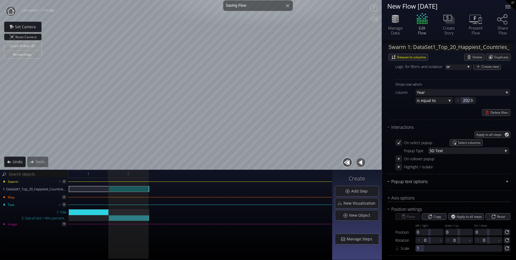
click at [389, 179] on div "Popup text options" at bounding box center [445, 181] width 117 height 7
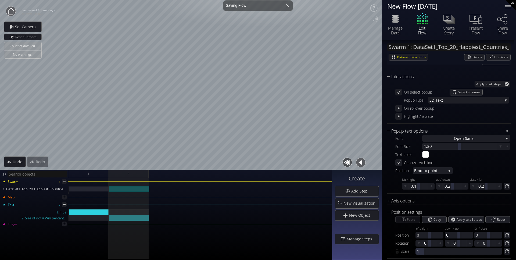
scroll to position [553, 0]
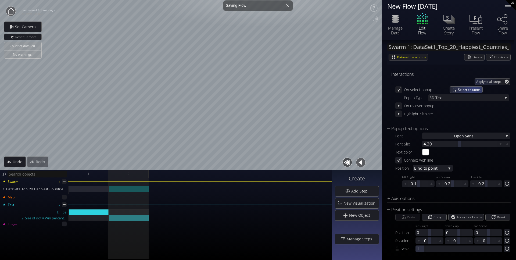
click at [464, 90] on span "Select columns" at bounding box center [470, 90] width 24 height 6
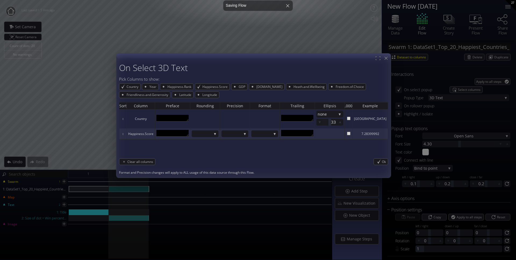
drag, startPoint x: 232, startPoint y: 72, endPoint x: 224, endPoint y: 61, distance: 13.0
click at [224, 61] on div at bounding box center [253, 116] width 275 height 124
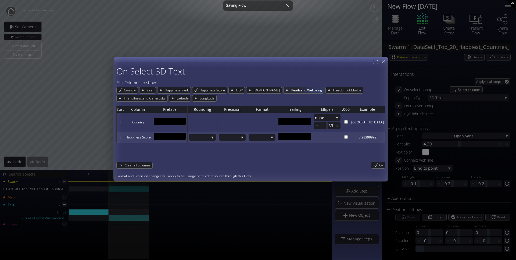
click at [311, 92] on span "Heath.and.Wellbeing" at bounding box center [307, 90] width 34 height 6
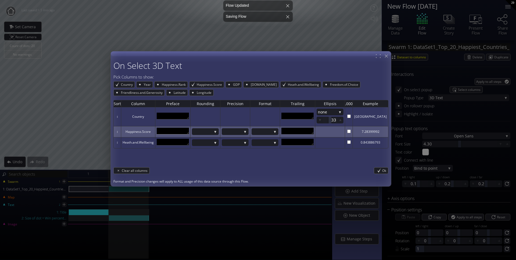
click at [179, 130] on textarea at bounding box center [173, 131] width 32 height 7
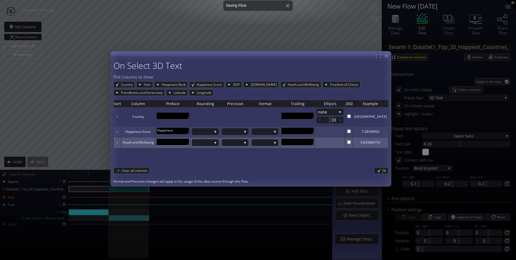
type textarea "Happiness"
click at [173, 145] on textarea at bounding box center [173, 142] width 32 height 7
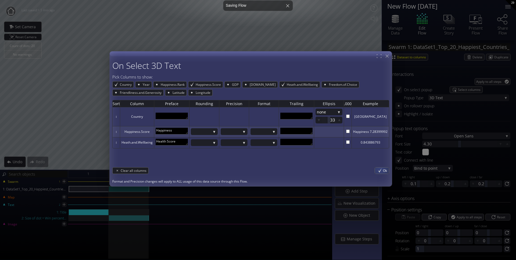
type textarea "Health Score"
click at [381, 170] on div "Ok" at bounding box center [382, 171] width 14 height 6
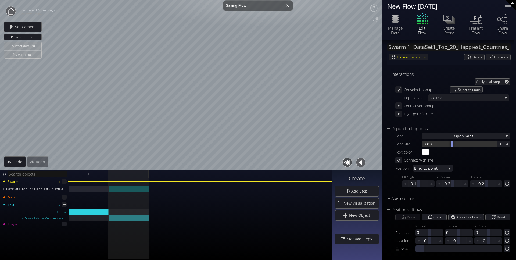
drag, startPoint x: 459, startPoint y: 144, endPoint x: 454, endPoint y: 145, distance: 5.3
click at [454, 145] on div at bounding box center [452, 144] width 3 height 7
click at [452, 135] on div "Open San s" at bounding box center [466, 136] width 88 height 7
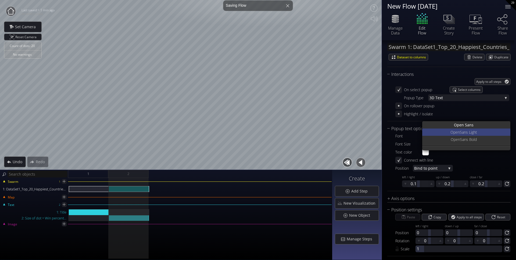
click at [456, 133] on span "Open" at bounding box center [455, 132] width 9 height 7
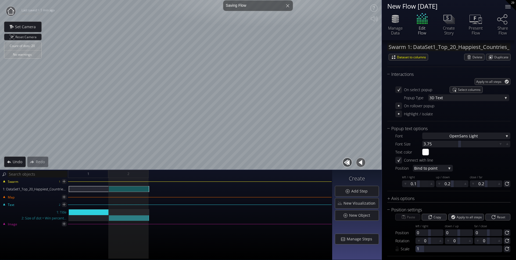
click at [464, 156] on div "Font Open Sans Light Open San s Open Sans Light Open Sans Bold Font Size 3.75 T…" at bounding box center [448, 159] width 123 height 55
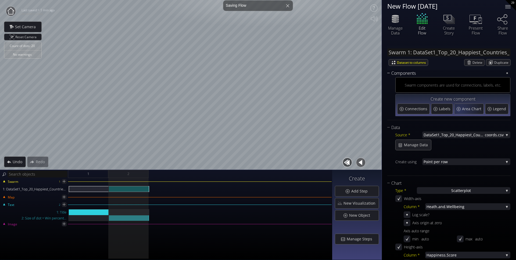
scroll to position [0, 0]
click at [355, 191] on span "Add Step" at bounding box center [361, 190] width 20 height 5
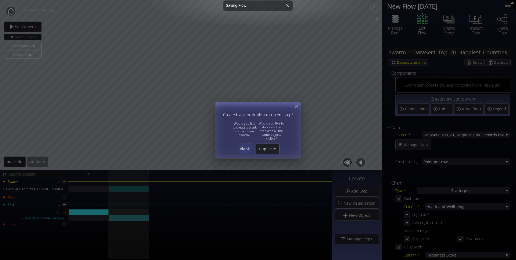
click at [245, 149] on span "Blank" at bounding box center [245, 148] width 16 height 5
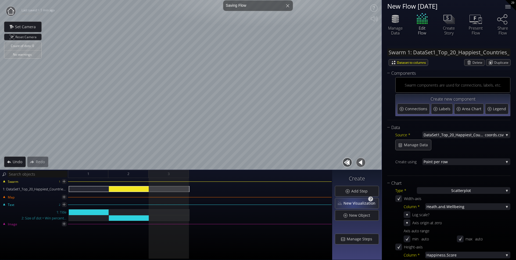
click at [354, 204] on span "New Visualization" at bounding box center [360, 203] width 35 height 5
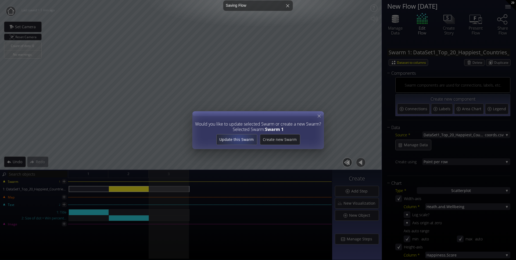
click at [240, 138] on span "Update this Swarm" at bounding box center [236, 139] width 40 height 5
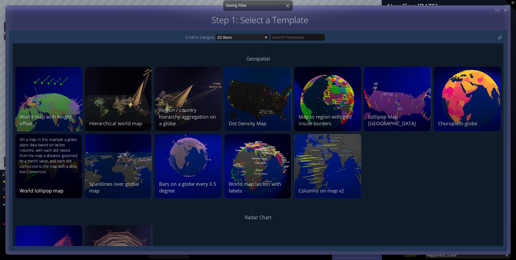
scroll to position [426, 0]
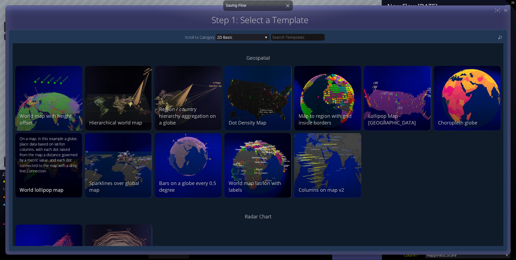
click at [52, 161] on div "On a map, in this example a globe, place data based on lat/lon columns, with ea…" at bounding box center [50, 155] width 60 height 38
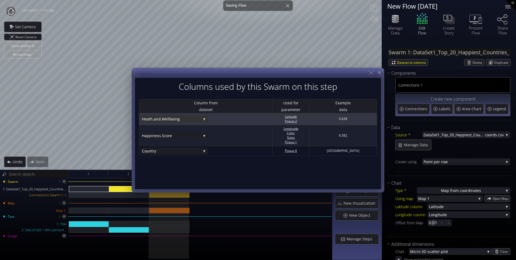
click at [192, 120] on span ".Wellbeing" at bounding box center [181, 119] width 40 height 7
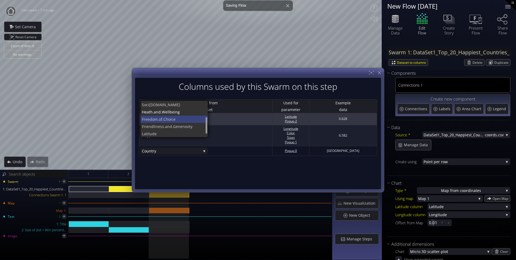
scroll to position [40, 0]
click at [184, 128] on span "de" at bounding box center [178, 130] width 52 height 7
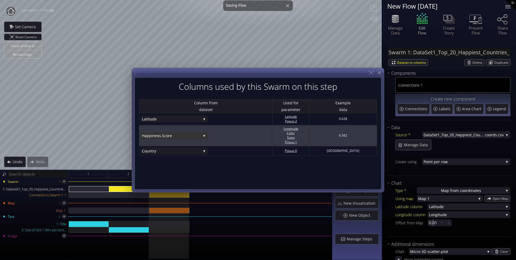
click at [202, 135] on div "[PERSON_NAME].Score" at bounding box center [174, 135] width 67 height 7
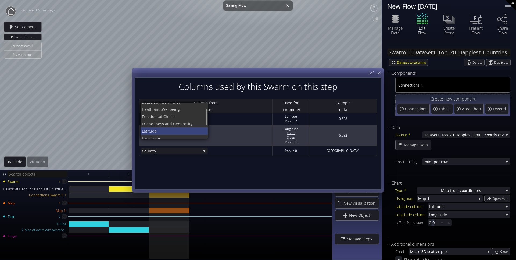
scroll to position [44, 0]
click at [167, 135] on span "e" at bounding box center [181, 134] width 46 height 7
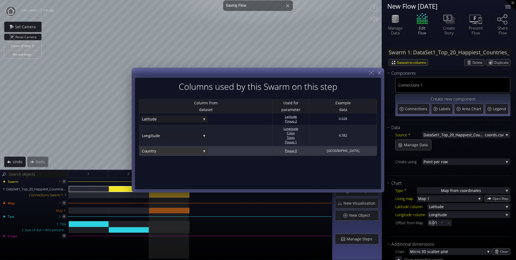
click at [176, 149] on span "try" at bounding box center [176, 151] width 50 height 7
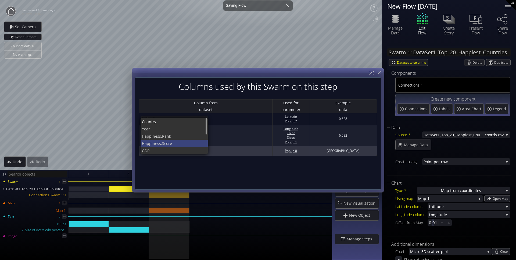
click at [172, 140] on span "ness.Score" at bounding box center [178, 143] width 51 height 7
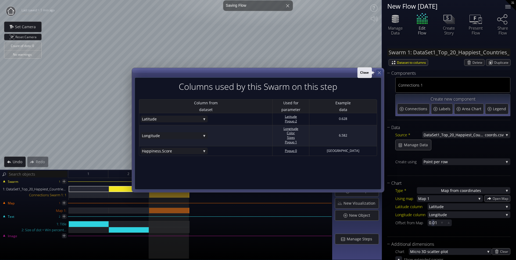
click at [380, 73] on icon at bounding box center [379, 72] width 5 height 5
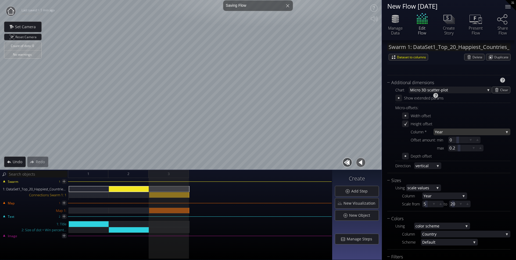
scroll to position [162, 0]
click at [446, 131] on span "Year" at bounding box center [469, 131] width 69 height 7
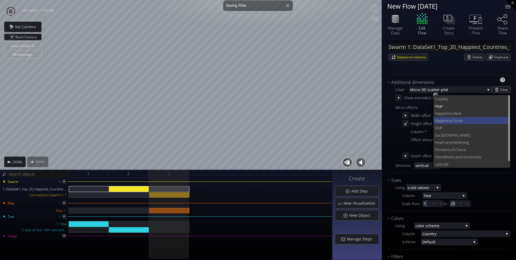
click at [459, 120] on span "ness.Score" at bounding box center [476, 120] width 62 height 7
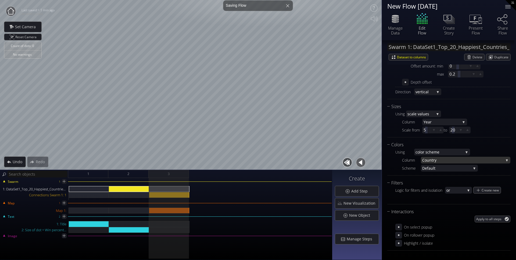
scroll to position [236, 0]
click at [464, 191] on div "Create new" at bounding box center [487, 190] width 27 height 6
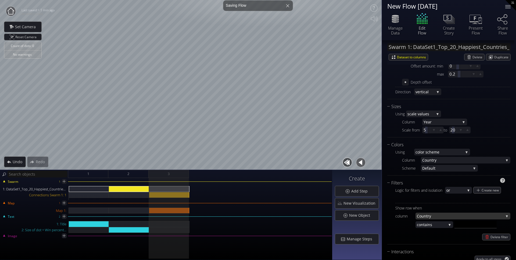
click at [434, 216] on span "try" at bounding box center [464, 216] width 77 height 7
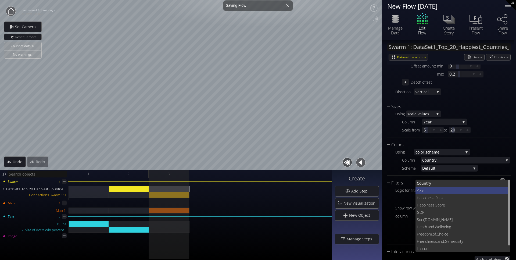
click at [428, 192] on span "Year" at bounding box center [462, 190] width 90 height 7
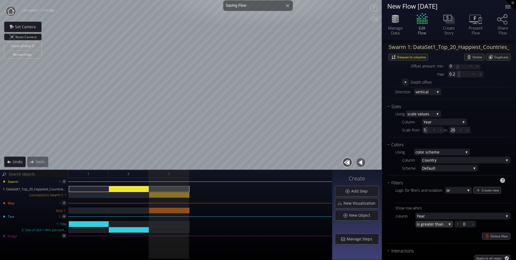
click at [439, 223] on span "eater than" at bounding box center [436, 224] width 22 height 7
click at [429, 232] on span "s equal to" at bounding box center [433, 231] width 31 height 7
click at [464, 225] on div at bounding box center [465, 224] width 8 height 7
click at [464, 226] on div at bounding box center [465, 224] width 8 height 7
click at [464, 225] on input "2917" at bounding box center [474, 224] width 22 height 7
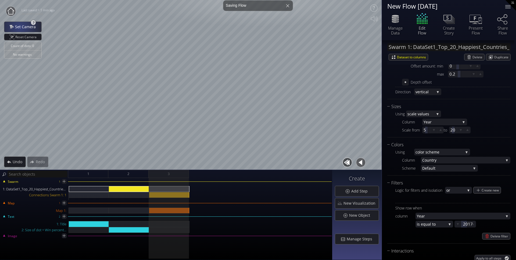
click at [19, 28] on span "Set Camera" at bounding box center [27, 26] width 24 height 5
click at [248, 247] on div "Count of dots: 0 No warnings Close Calibrate to floor or table Close Tap anywhe…" at bounding box center [258, 130] width 516 height 260
click at [358, 193] on span "Add Step" at bounding box center [361, 190] width 20 height 5
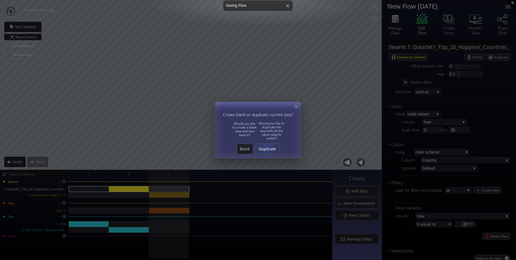
click at [266, 148] on span "Duplicate" at bounding box center [267, 148] width 23 height 5
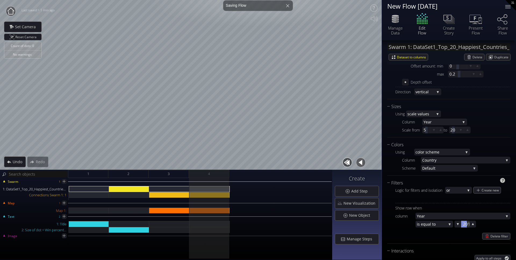
click at [464, 224] on div at bounding box center [465, 224] width 8 height 7
click at [464, 223] on input "2017" at bounding box center [474, 224] width 22 height 7
click at [175, 176] on div "3" at bounding box center [169, 174] width 40 height 8
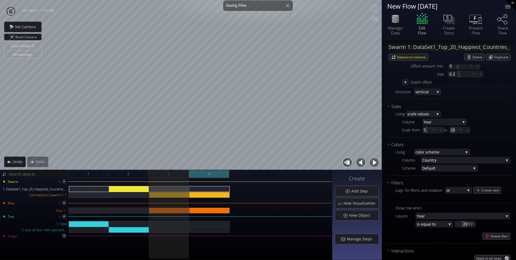
click at [237, 233] on div "Count of dots: 0 No warnings Close Calibrate to floor or table Close Tap anywhe…" at bounding box center [258, 130] width 516 height 260
click at [19, 28] on span "Set Camera" at bounding box center [27, 26] width 24 height 5
click at [209, 172] on span "4" at bounding box center [209, 173] width 2 height 7
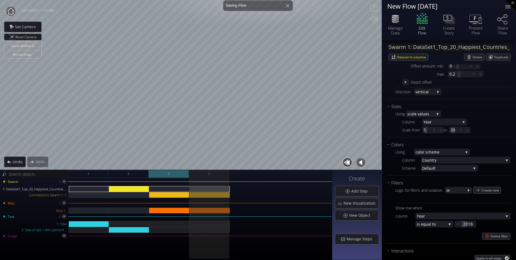
click at [172, 173] on div "3" at bounding box center [169, 174] width 40 height 8
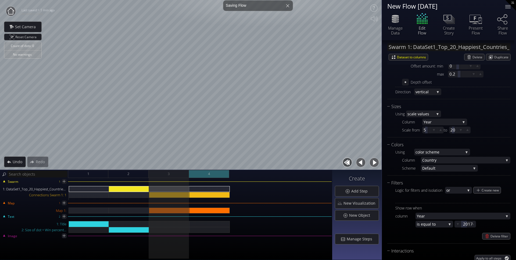
click at [207, 175] on div "4" at bounding box center [209, 174] width 40 height 8
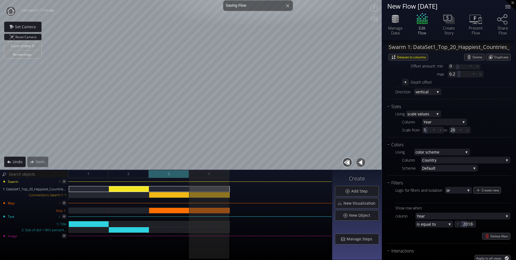
click at [173, 175] on div "3" at bounding box center [169, 174] width 40 height 8
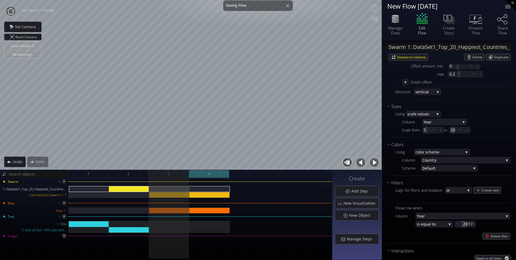
click at [207, 174] on div "4" at bounding box center [209, 174] width 40 height 8
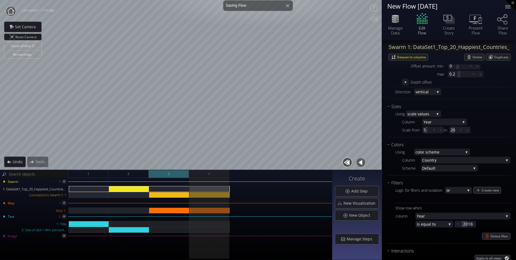
click at [172, 175] on div "3" at bounding box center [169, 174] width 40 height 8
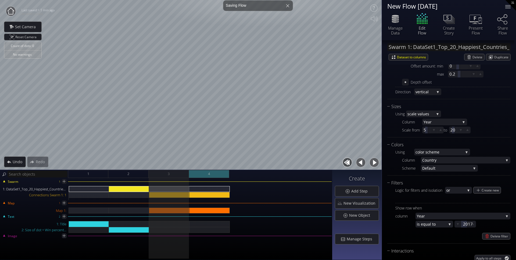
click at [205, 177] on div "4" at bounding box center [209, 174] width 40 height 8
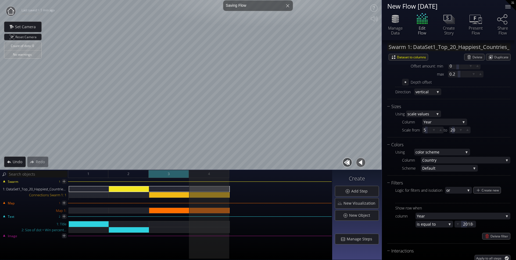
click at [174, 176] on div "3" at bounding box center [169, 174] width 40 height 8
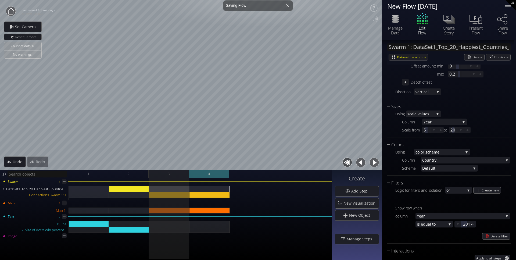
click at [223, 174] on div "4" at bounding box center [209, 174] width 40 height 8
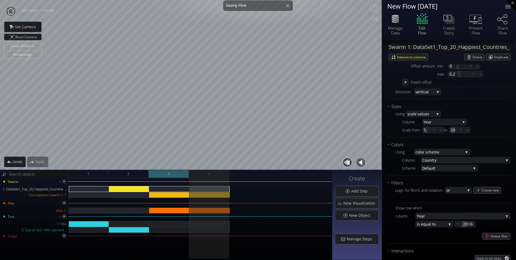
click at [168, 171] on span "3" at bounding box center [169, 173] width 2 height 7
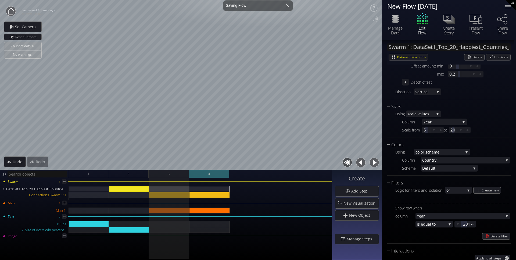
click at [203, 171] on div "4" at bounding box center [209, 174] width 40 height 8
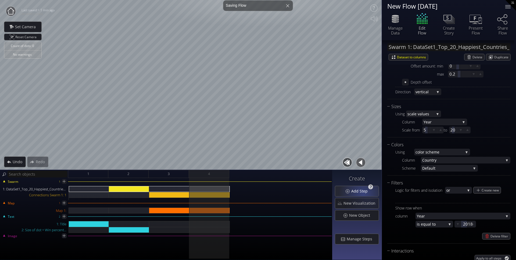
click at [362, 193] on span "Add Step" at bounding box center [361, 190] width 20 height 5
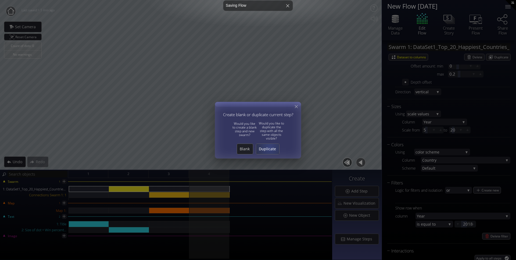
click at [271, 147] on span "Duplicate" at bounding box center [267, 148] width 23 height 5
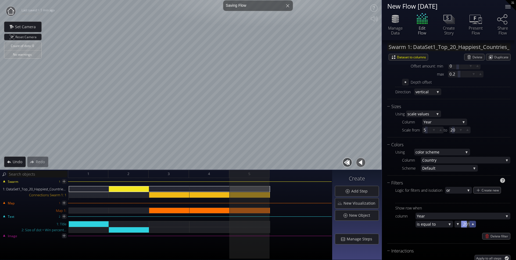
click at [464, 227] on div at bounding box center [472, 224] width 7 height 7
click at [464, 225] on div at bounding box center [465, 224] width 8 height 7
type input "2019"
click at [464, 225] on div "2019 2019" at bounding box center [493, 224] width 76 height 7
click at [179, 174] on div "3" at bounding box center [169, 174] width 40 height 8
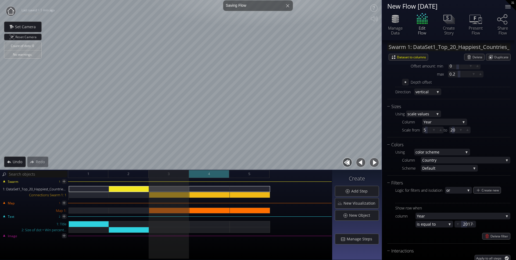
click at [207, 175] on div "4" at bounding box center [209, 174] width 40 height 8
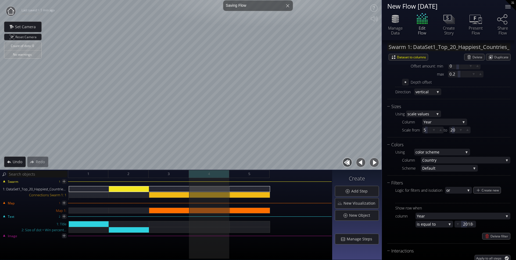
click at [227, 175] on div "4" at bounding box center [209, 174] width 40 height 8
click at [241, 176] on div "5" at bounding box center [249, 174] width 40 height 8
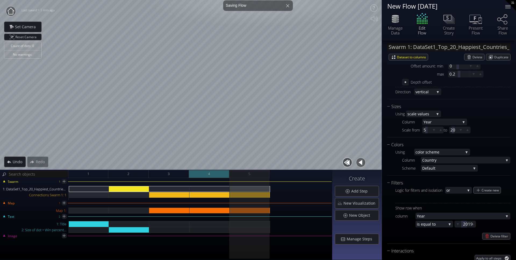
click at [218, 175] on div "4" at bounding box center [209, 174] width 40 height 8
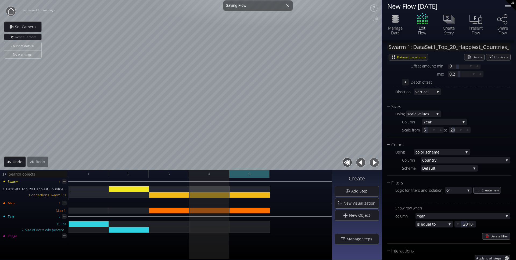
click at [248, 177] on span "5" at bounding box center [249, 173] width 2 height 7
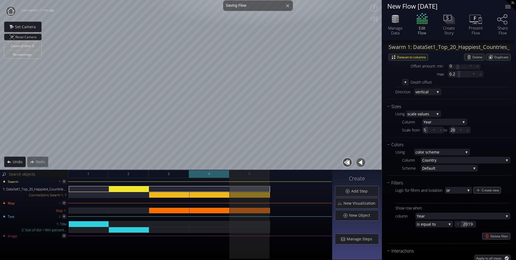
click at [207, 174] on div "4" at bounding box center [209, 174] width 40 height 8
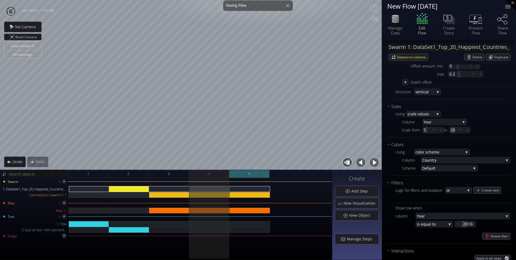
click at [241, 171] on div "5" at bounding box center [249, 174] width 40 height 8
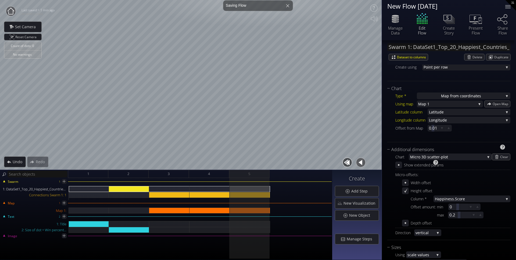
scroll to position [94, 0]
